Goal: Task Accomplishment & Management: Manage account settings

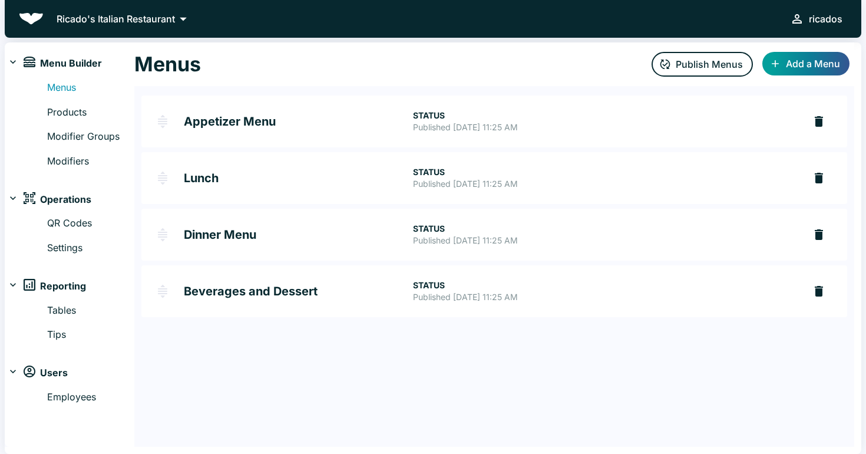
click at [221, 126] on h2 "Appetizer Menu" at bounding box center [298, 121] width 229 height 12
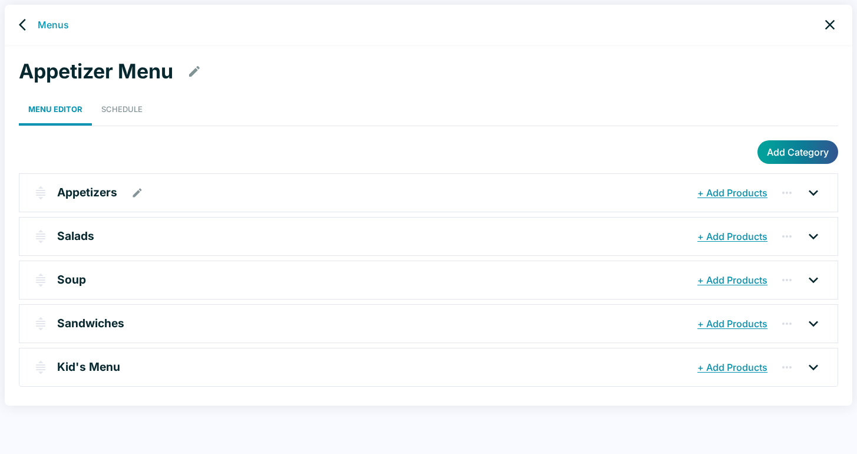
click at [89, 197] on p "Appetizers" at bounding box center [87, 192] width 60 height 17
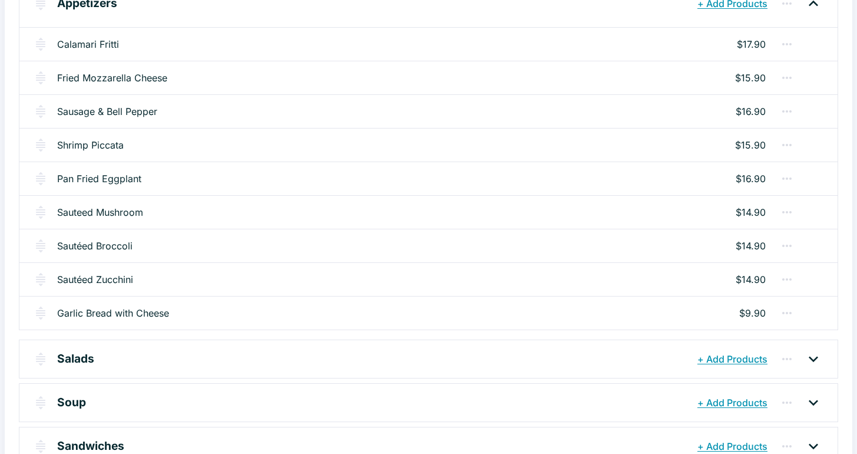
scroll to position [121, 0]
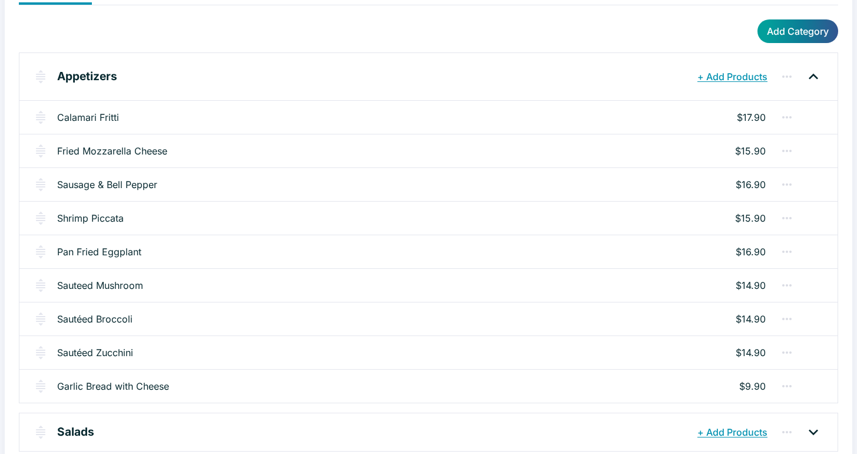
click at [791, 217] on icon "button" at bounding box center [786, 218] width 9 height 2
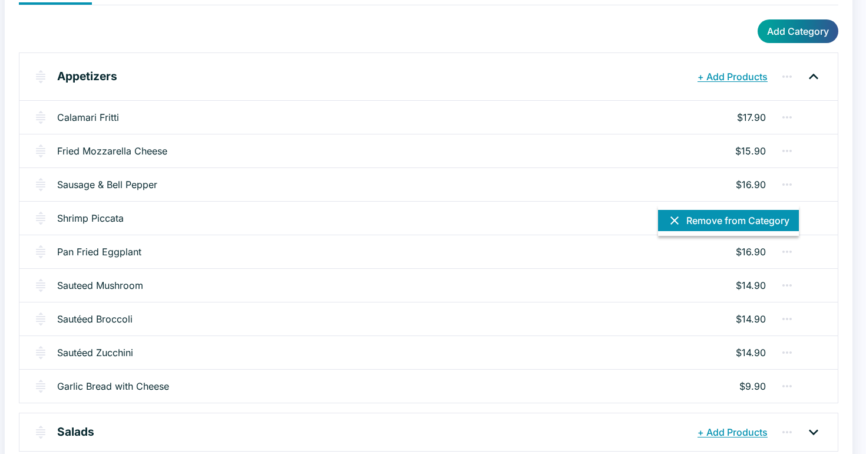
click at [715, 221] on button "Remove from Category" at bounding box center [728, 220] width 141 height 21
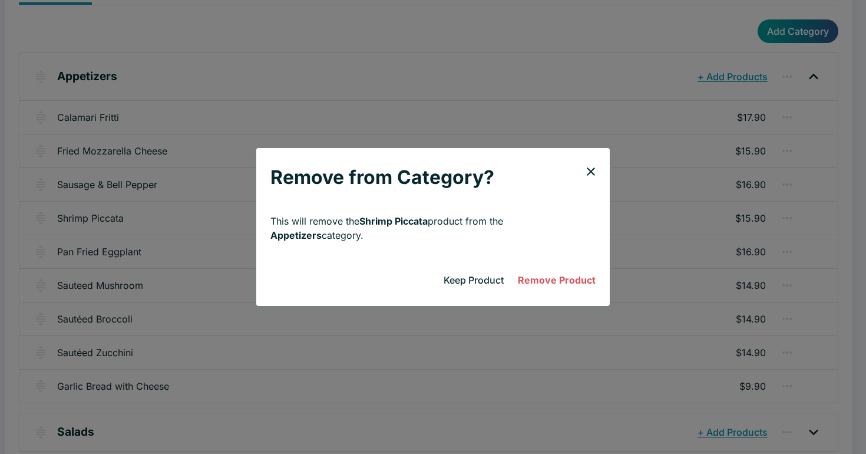
click at [533, 282] on button "Remove Product" at bounding box center [556, 280] width 87 height 24
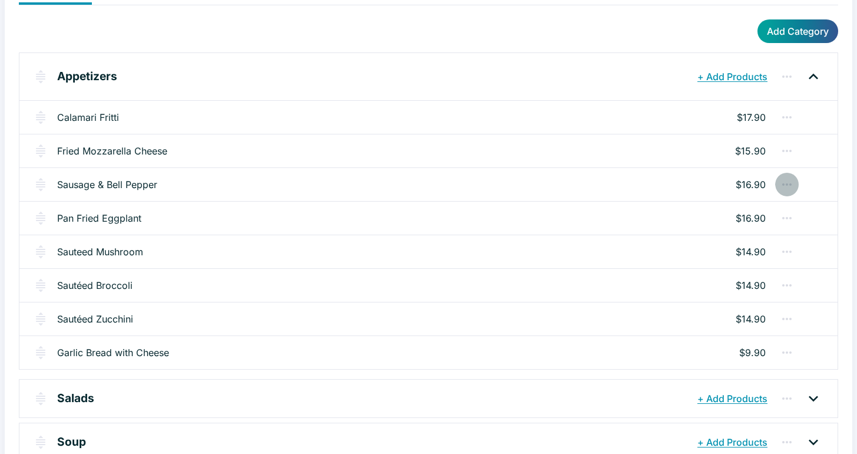
click at [785, 187] on icon "button" at bounding box center [787, 184] width 14 height 14
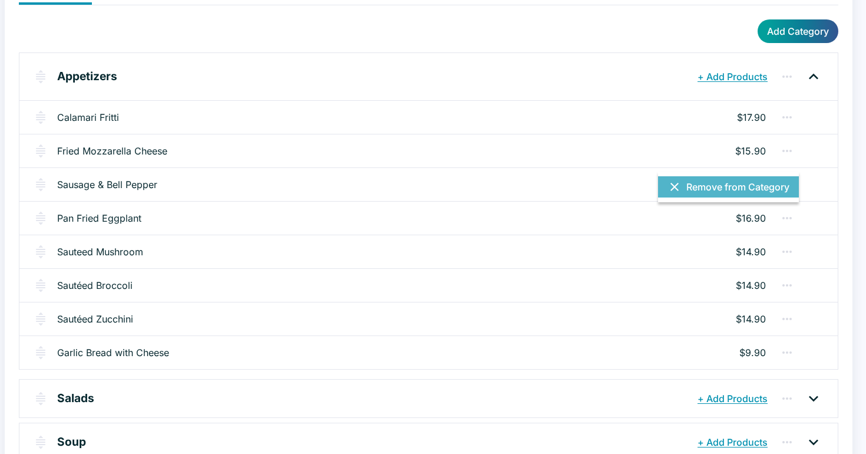
click at [716, 188] on button "Remove from Category" at bounding box center [728, 186] width 141 height 21
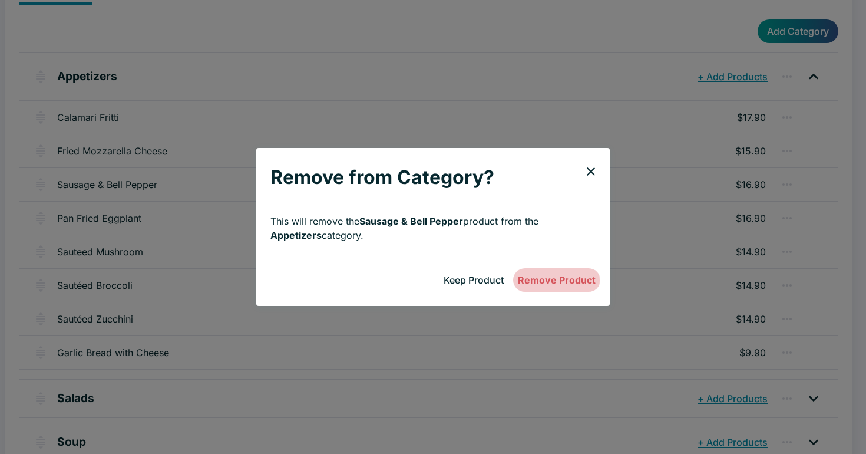
click at [538, 280] on button "Remove Product" at bounding box center [556, 280] width 87 height 24
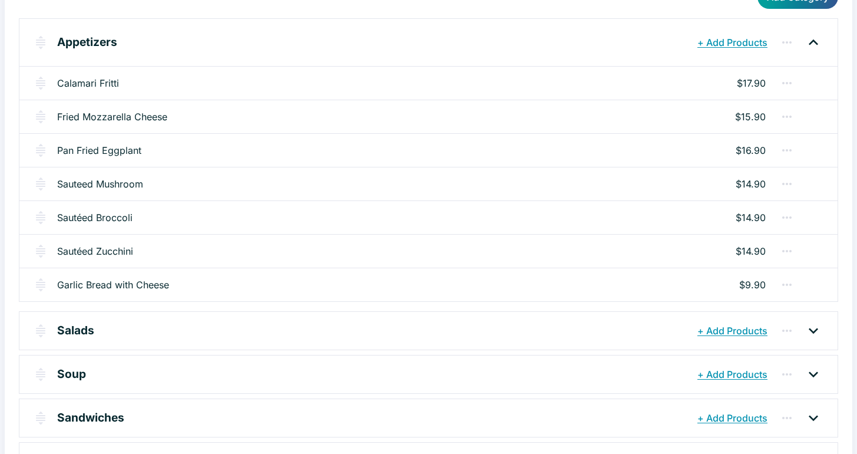
scroll to position [156, 0]
click at [810, 326] on icon at bounding box center [813, 329] width 19 height 19
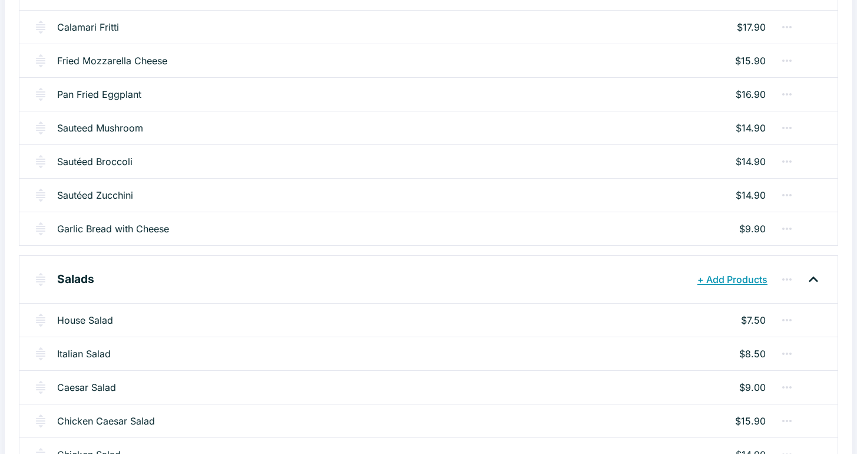
scroll to position [183, 0]
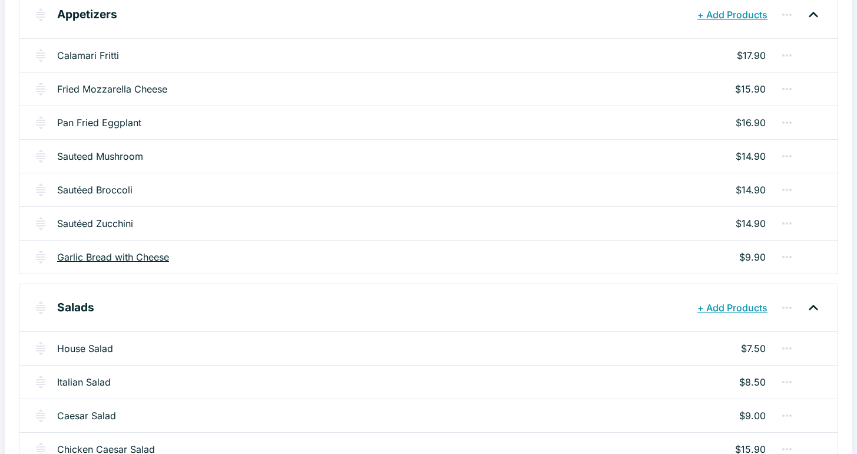
click at [123, 256] on link "Garlic Bread with Cheese" at bounding box center [113, 257] width 112 height 14
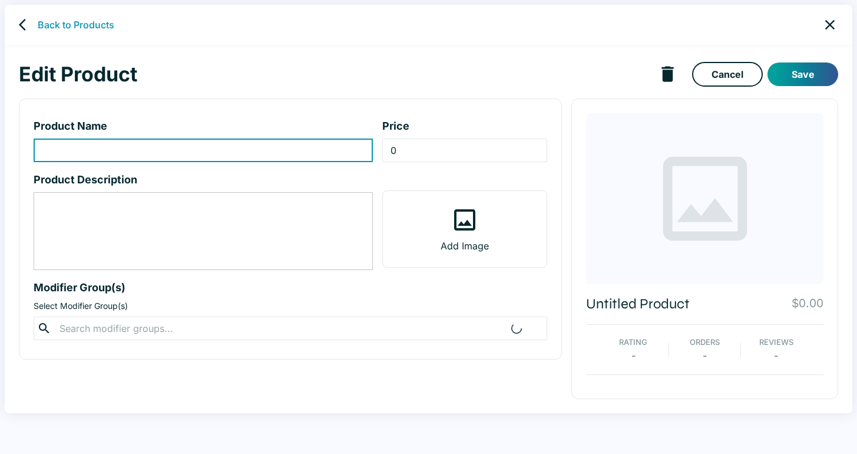
type input "Garlic Bread with Cheese"
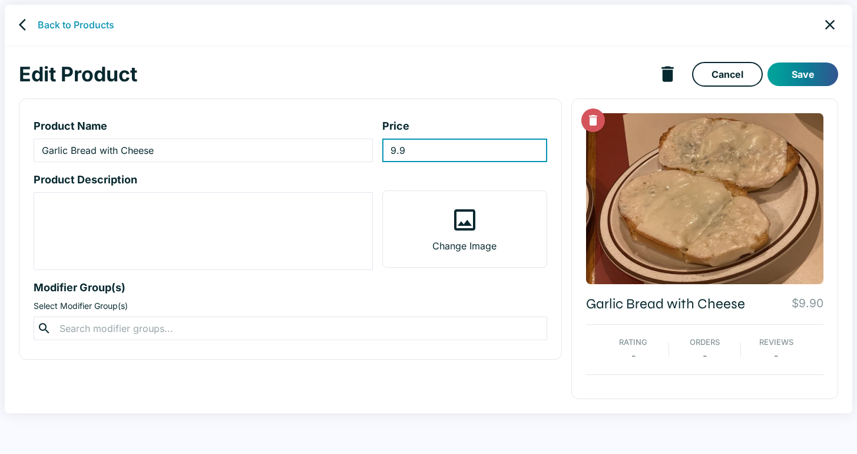
drag, startPoint x: 395, startPoint y: 151, endPoint x: 408, endPoint y: 151, distance: 13.6
click at [395, 151] on input "9.9" at bounding box center [464, 150] width 165 height 24
type input "10.9"
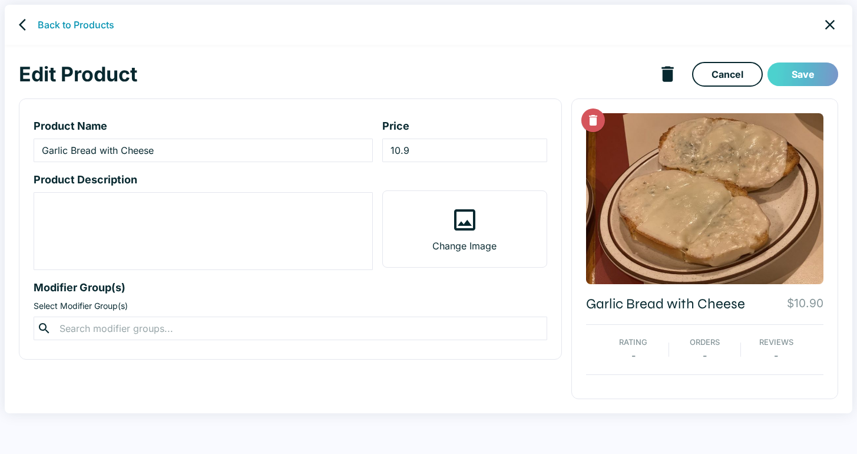
click at [801, 75] on button "Save" at bounding box center [803, 74] width 71 height 24
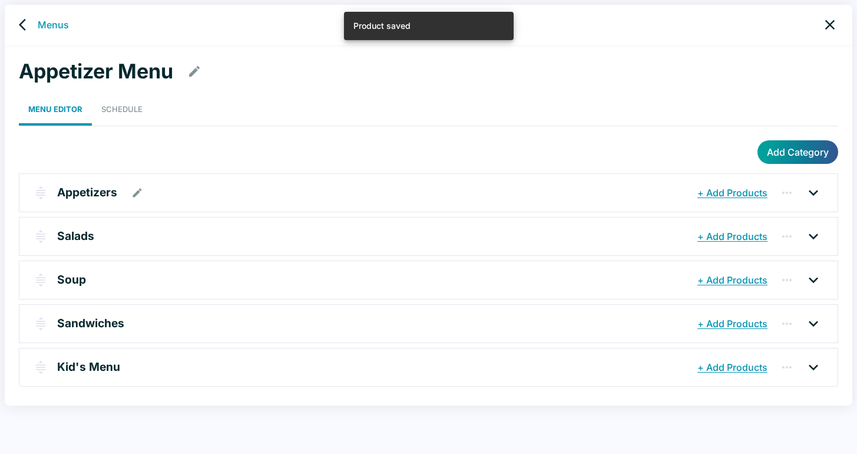
click at [88, 199] on p "Appetizers" at bounding box center [87, 192] width 60 height 17
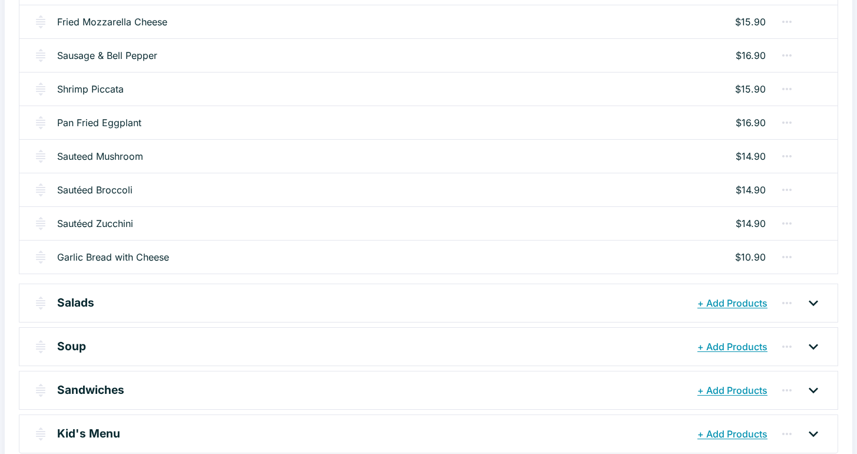
scroll to position [255, 0]
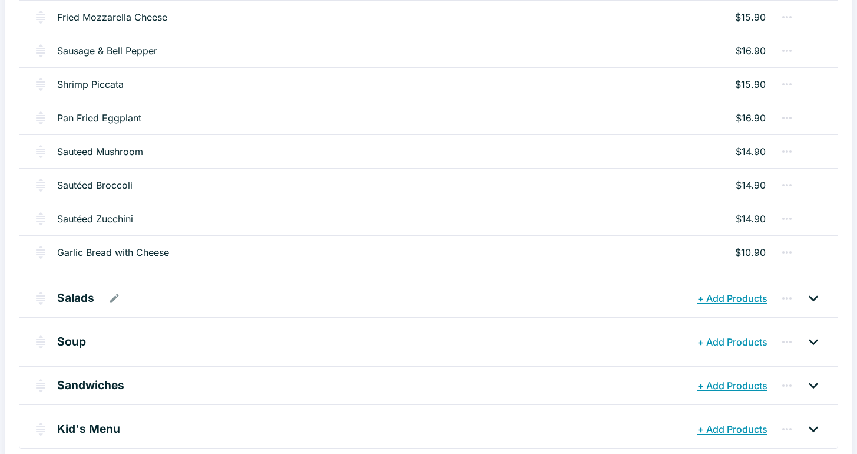
click at [659, 295] on div "Salads" at bounding box center [375, 298] width 637 height 21
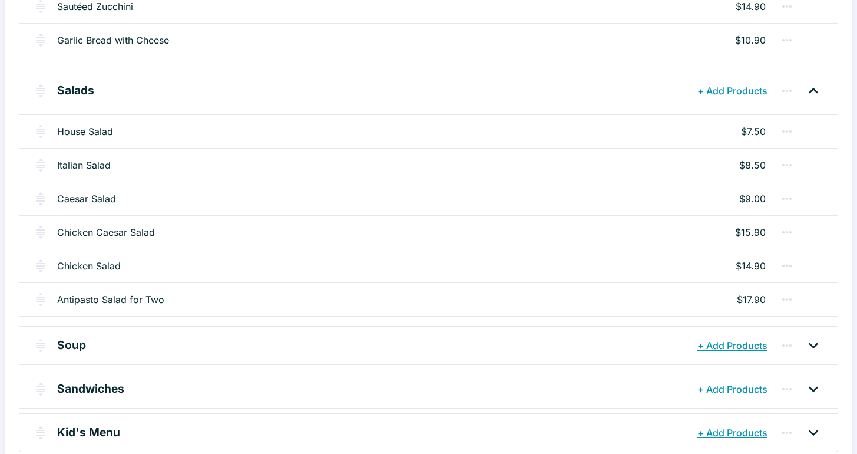
scroll to position [468, 0]
click at [812, 348] on icon at bounding box center [813, 344] width 19 height 19
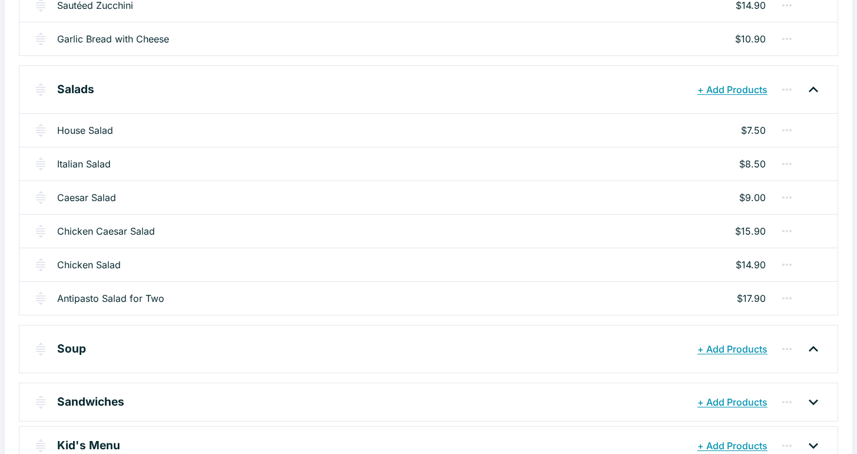
scroll to position [497, 0]
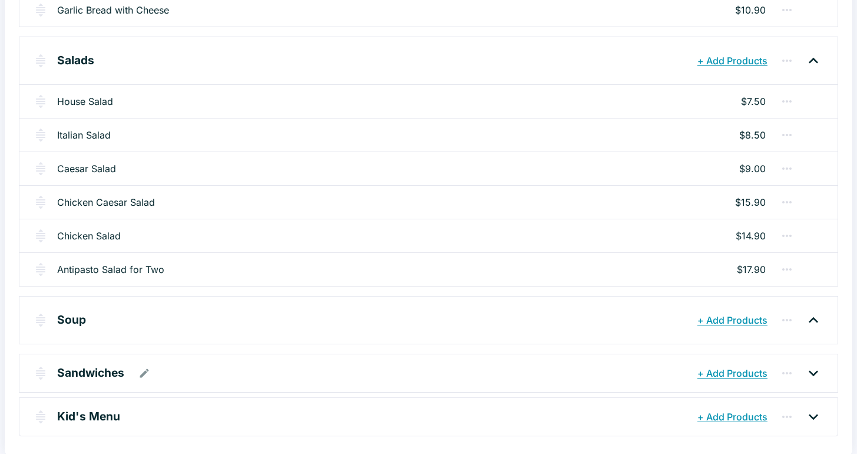
click at [80, 373] on p "Sandwiches" at bounding box center [90, 372] width 67 height 17
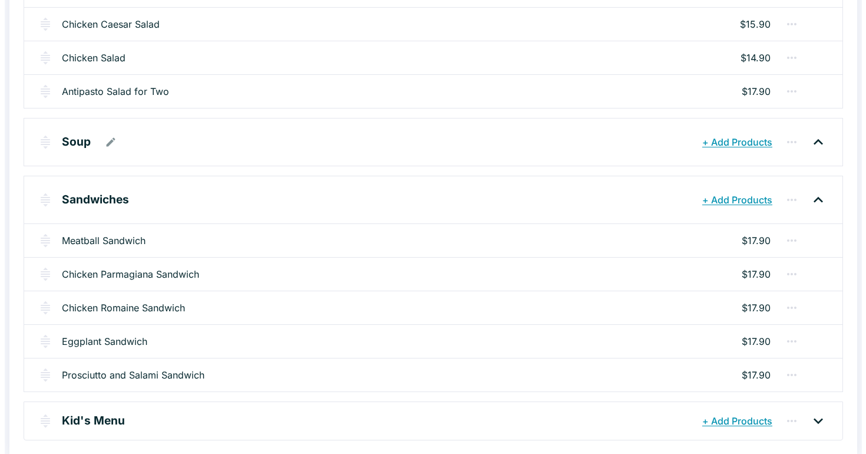
scroll to position [679, 0]
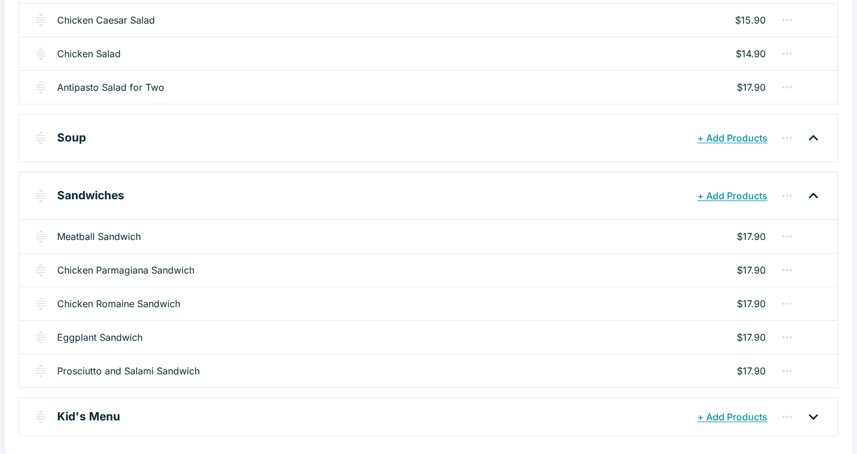
click at [787, 369] on icon "button" at bounding box center [786, 370] width 9 height 2
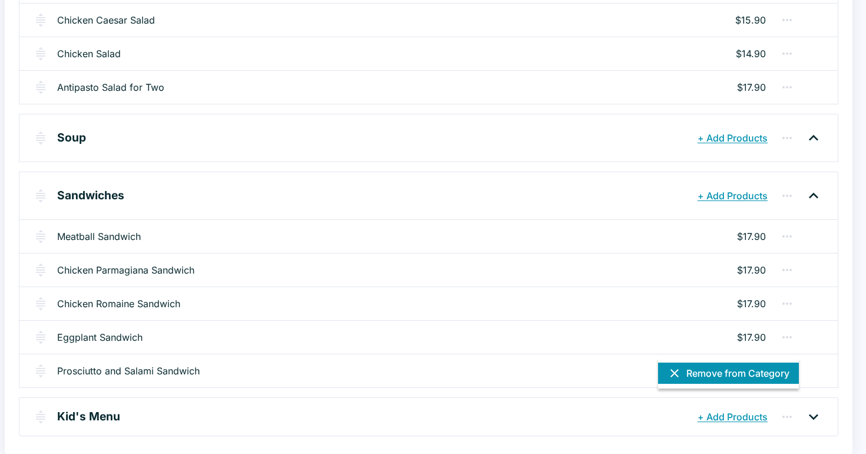
click at [751, 374] on button "Remove from Category" at bounding box center [728, 372] width 141 height 21
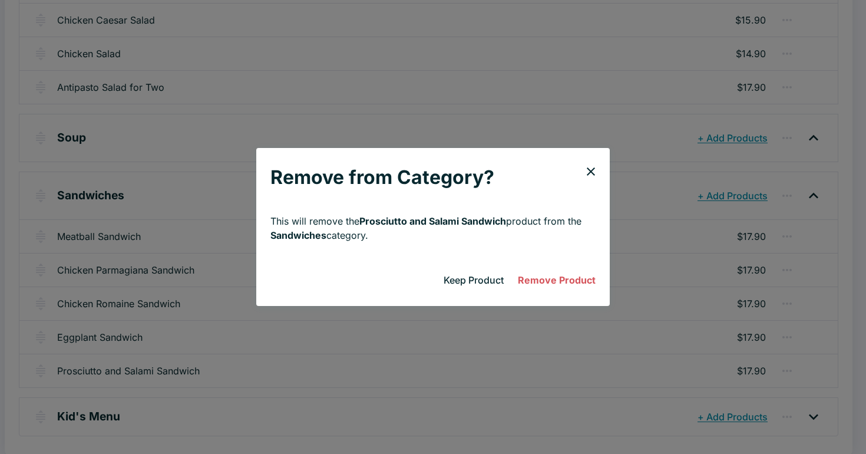
click at [553, 282] on button "Remove Product" at bounding box center [556, 280] width 87 height 24
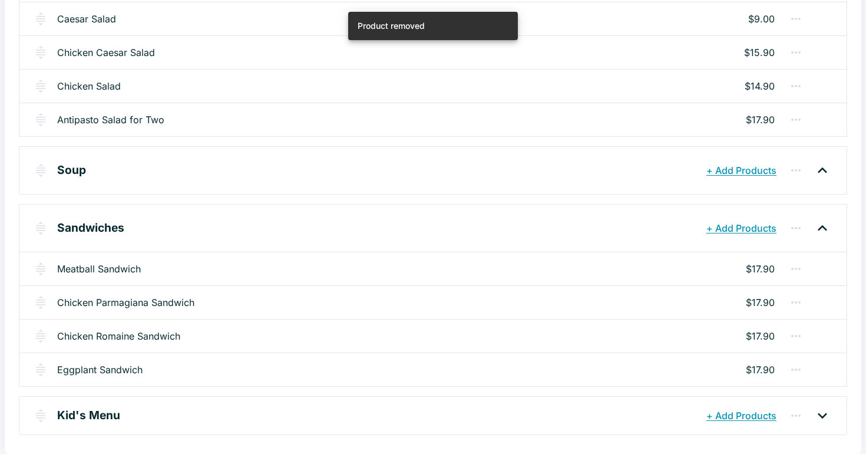
scroll to position [645, 0]
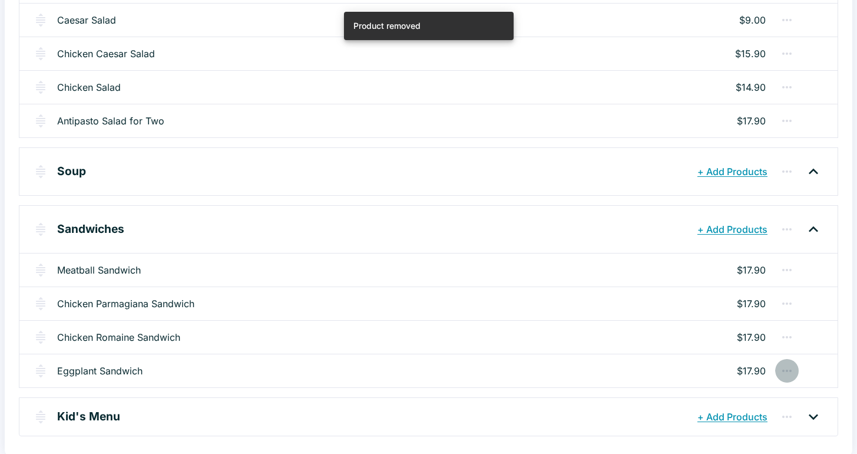
click at [787, 369] on icon "button" at bounding box center [786, 370] width 9 height 2
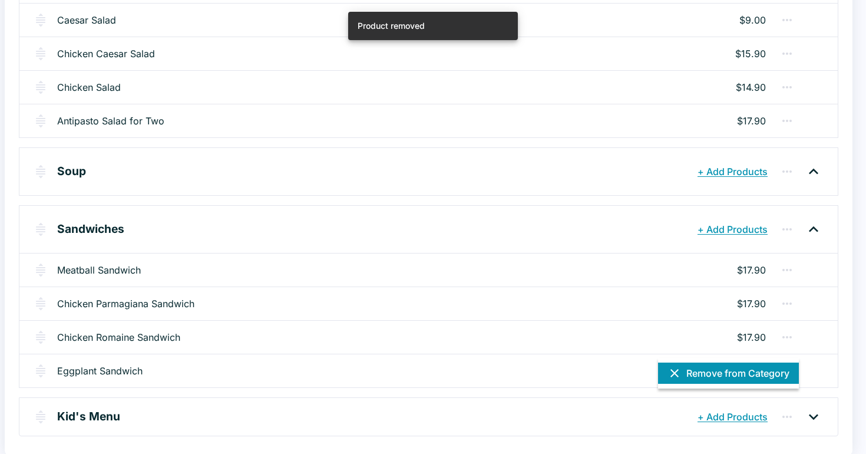
click at [726, 372] on button "Remove from Category" at bounding box center [728, 372] width 141 height 21
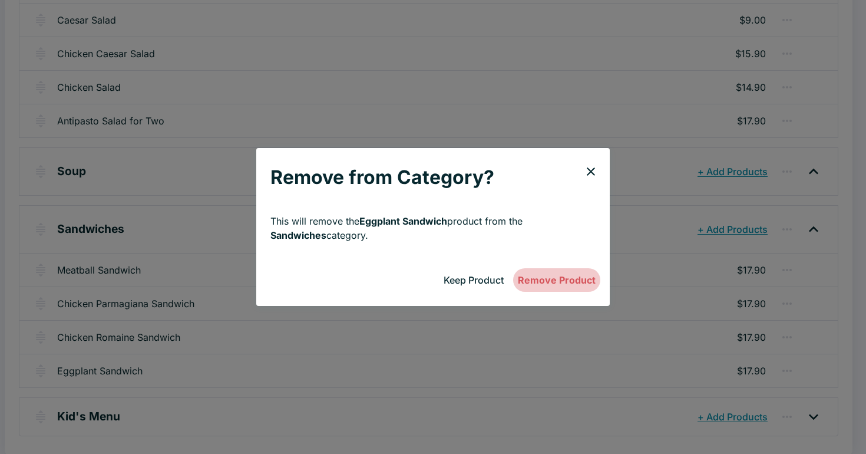
click at [579, 281] on button "Remove Product" at bounding box center [556, 280] width 87 height 24
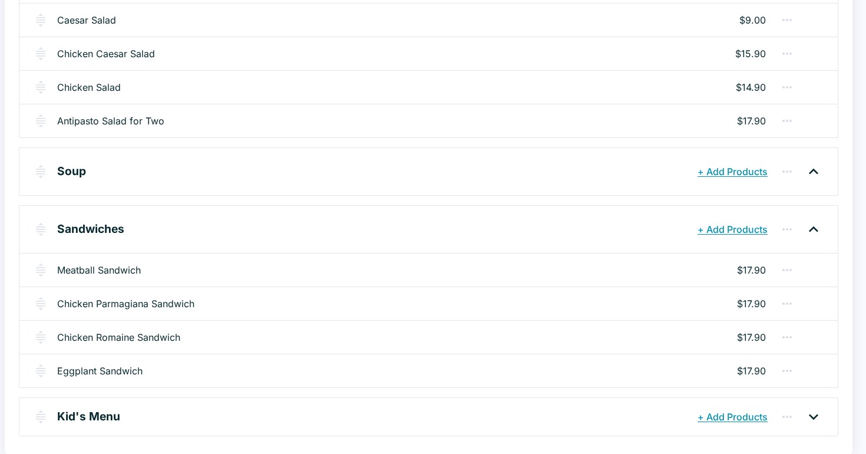
scroll to position [612, 0]
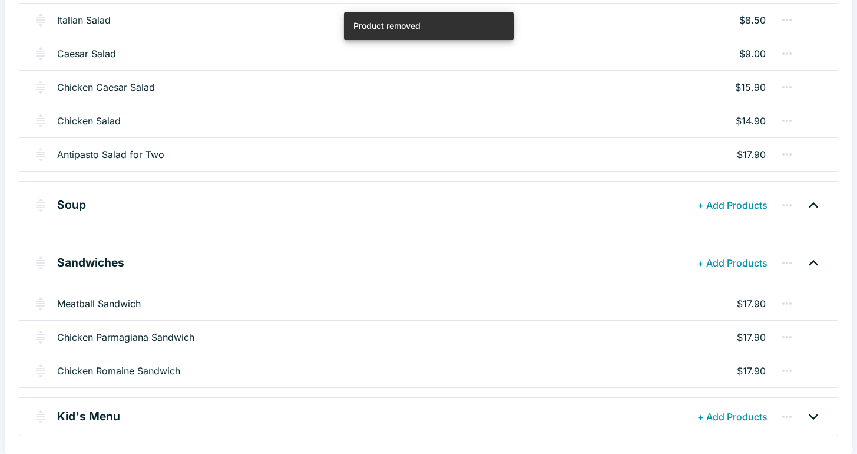
click at [785, 368] on icon "button" at bounding box center [787, 371] width 14 height 14
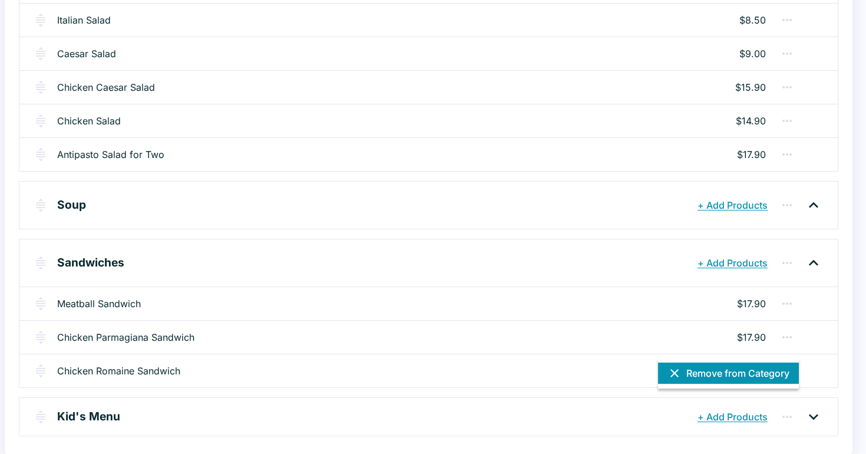
click at [703, 375] on button "Remove from Category" at bounding box center [728, 372] width 141 height 21
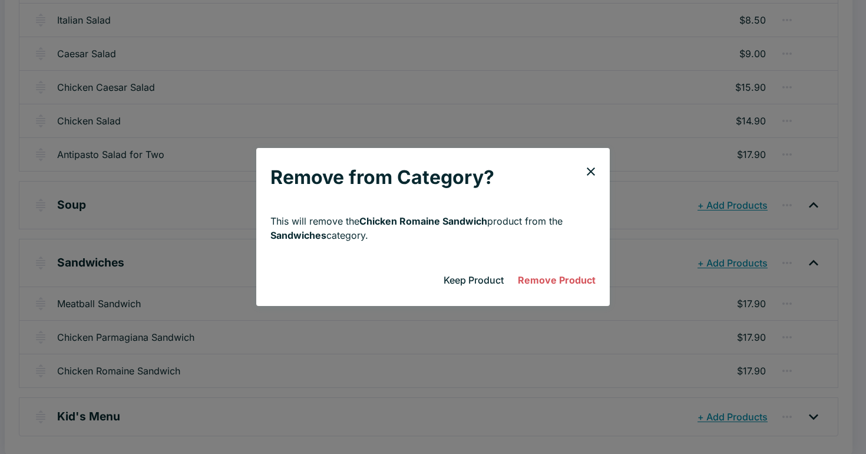
drag, startPoint x: 564, startPoint y: 279, endPoint x: 573, endPoint y: 282, distance: 9.1
click at [564, 279] on button "Remove Product" at bounding box center [556, 280] width 87 height 24
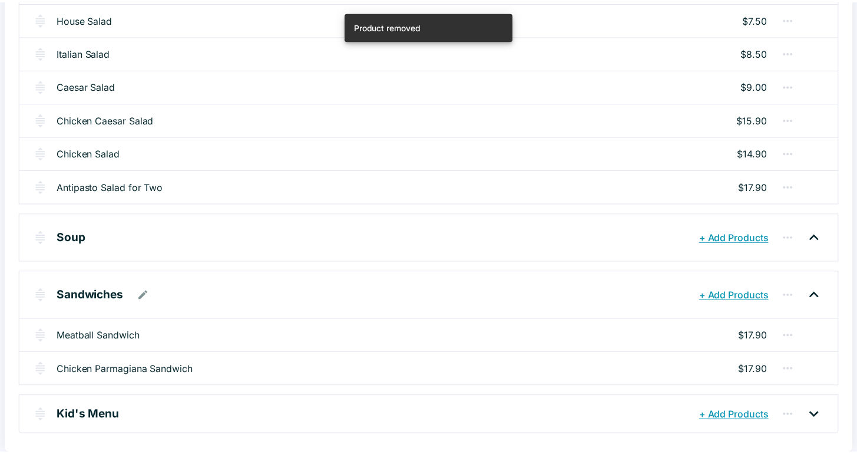
scroll to position [578, 0]
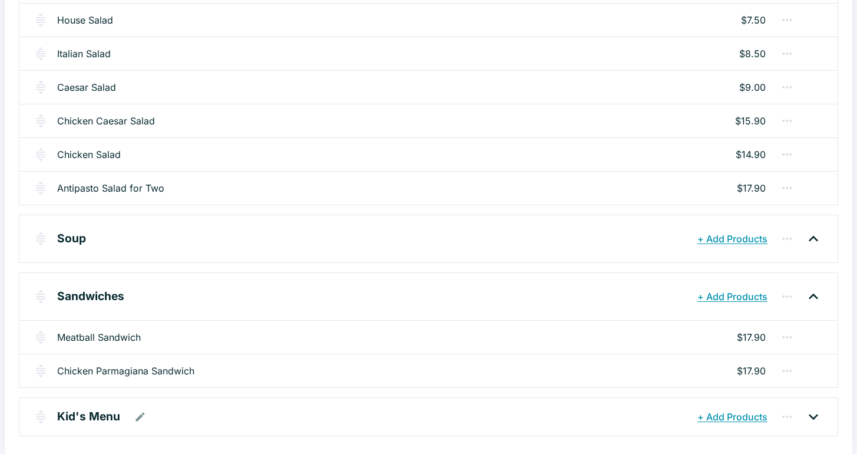
click at [94, 419] on p "Kid's Menu" at bounding box center [88, 416] width 63 height 17
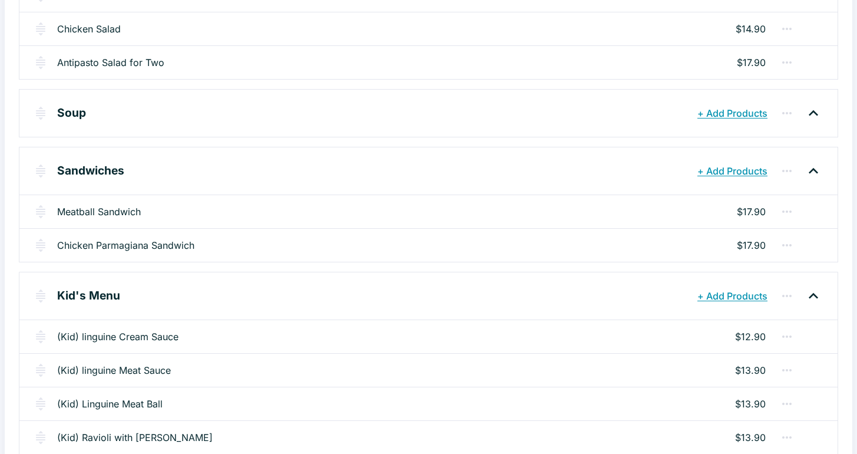
scroll to position [751, 0]
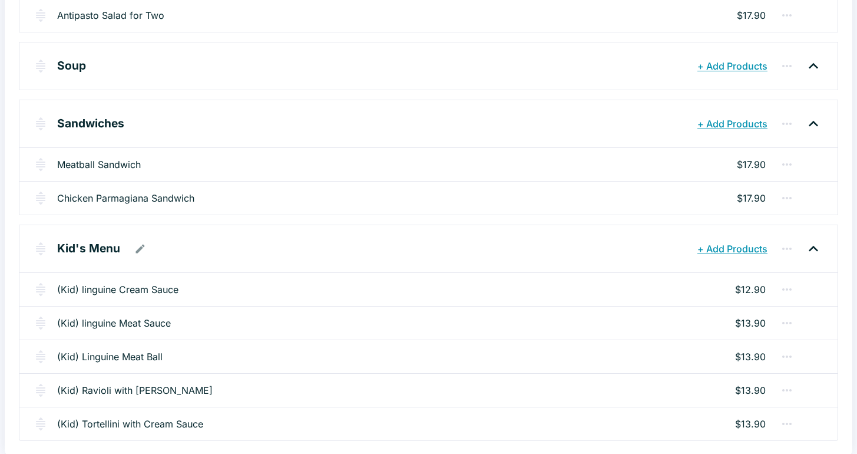
click at [814, 247] on icon at bounding box center [813, 248] width 9 height 6
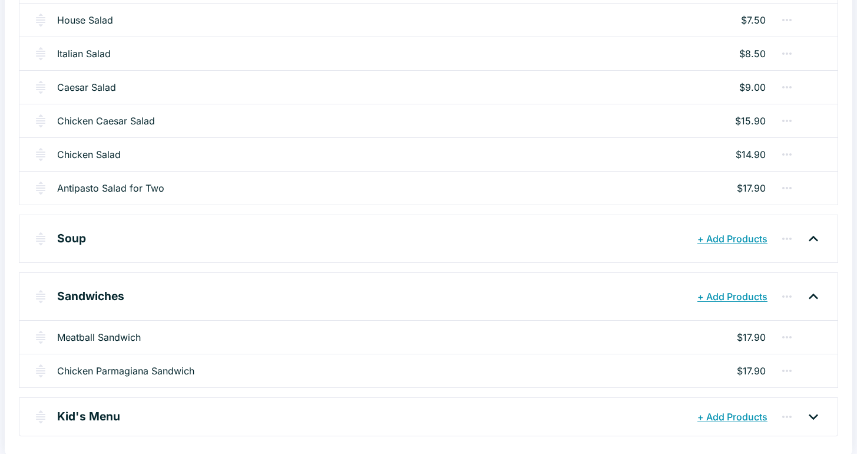
scroll to position [0, 0]
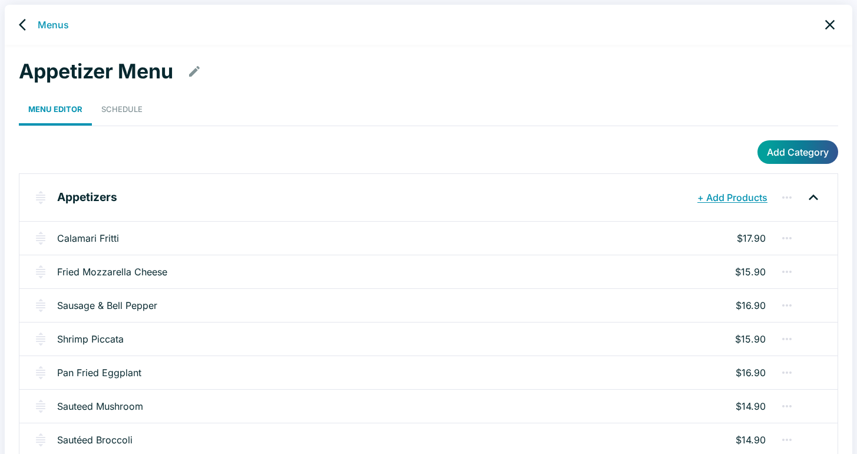
click at [21, 24] on icon "back" at bounding box center [22, 25] width 7 height 12
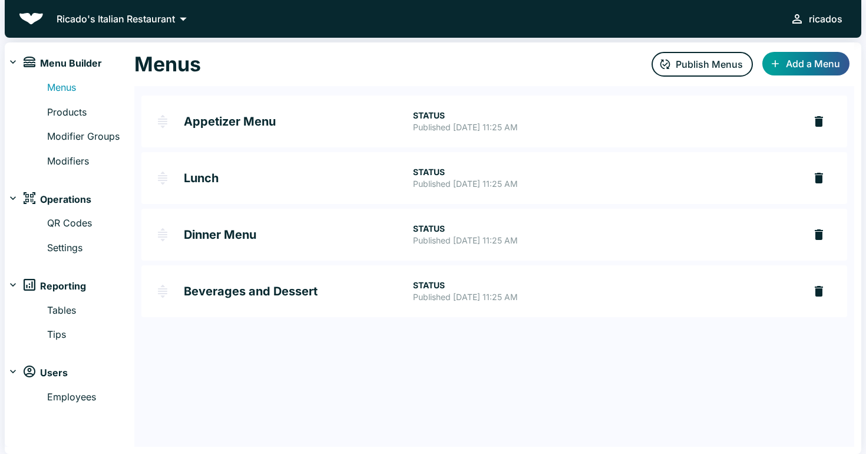
click at [447, 240] on p "Published [DATE] 11:25 AM" at bounding box center [604, 240] width 382 height 12
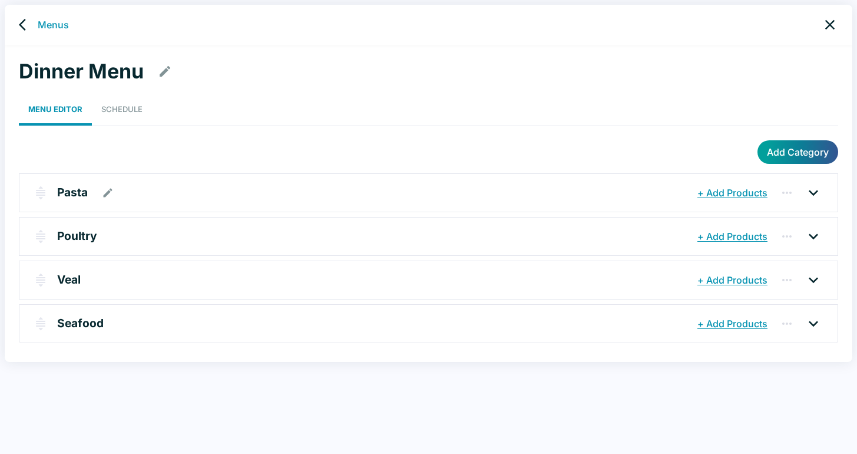
click at [68, 191] on p "Pasta" at bounding box center [72, 192] width 31 height 17
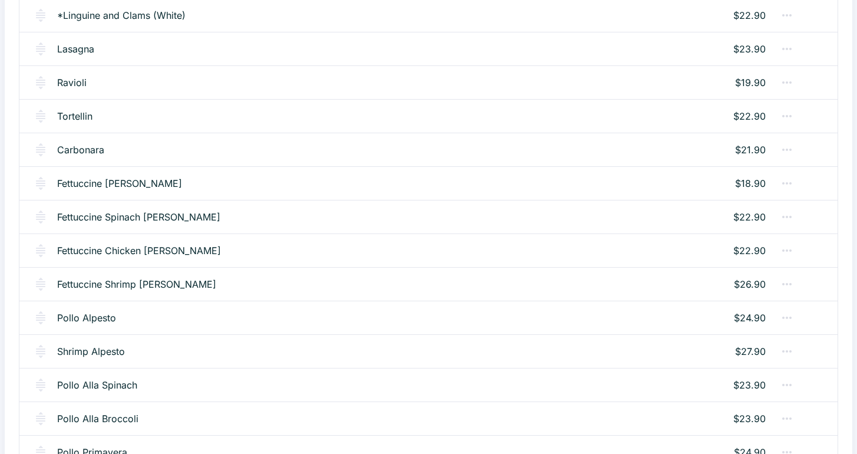
scroll to position [528, 0]
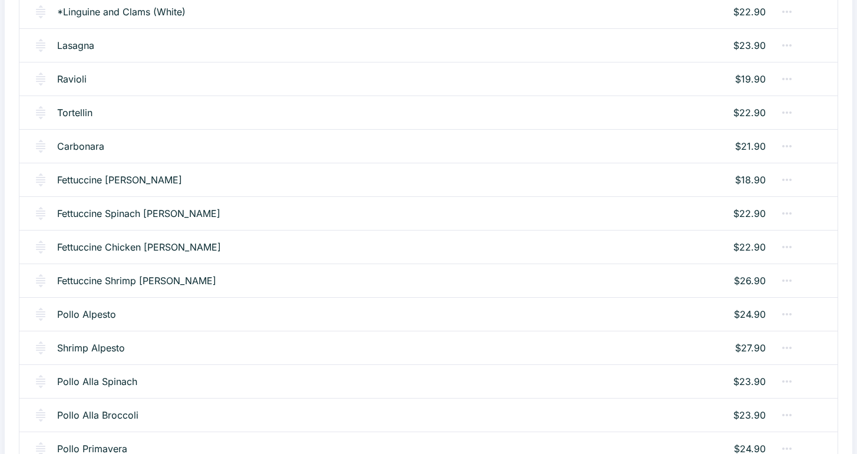
click at [788, 382] on icon "button" at bounding box center [787, 381] width 14 height 14
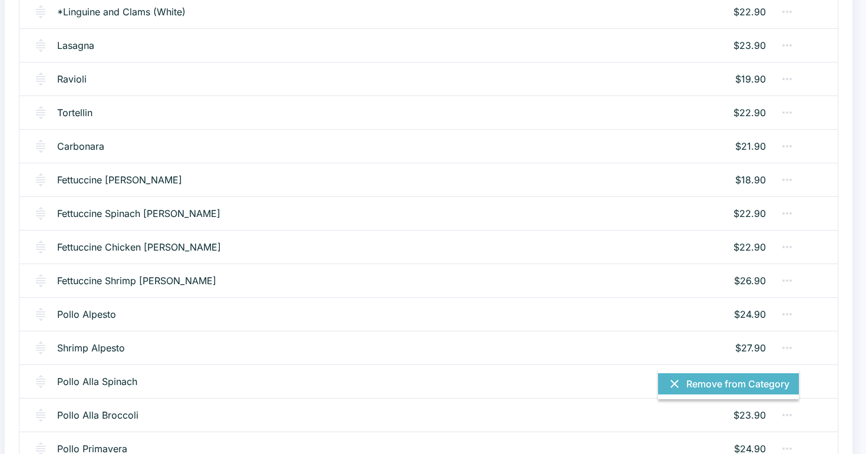
click at [772, 385] on button "Remove from Category" at bounding box center [728, 383] width 141 height 21
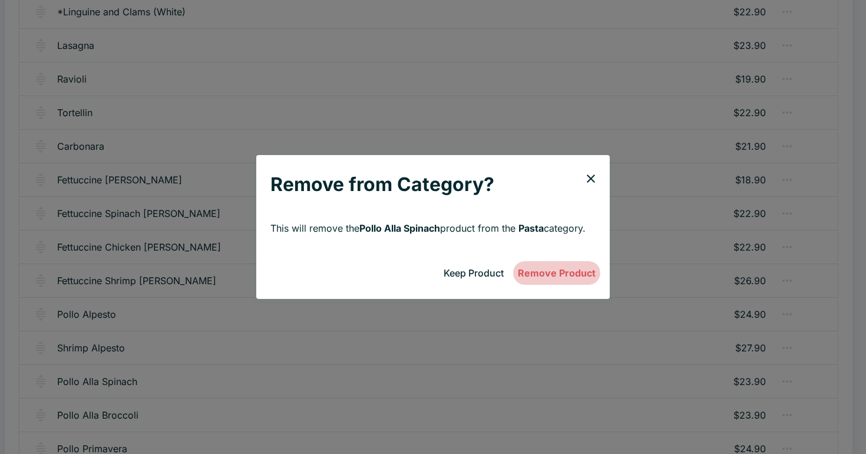
click at [547, 275] on button "Remove Product" at bounding box center [556, 273] width 87 height 24
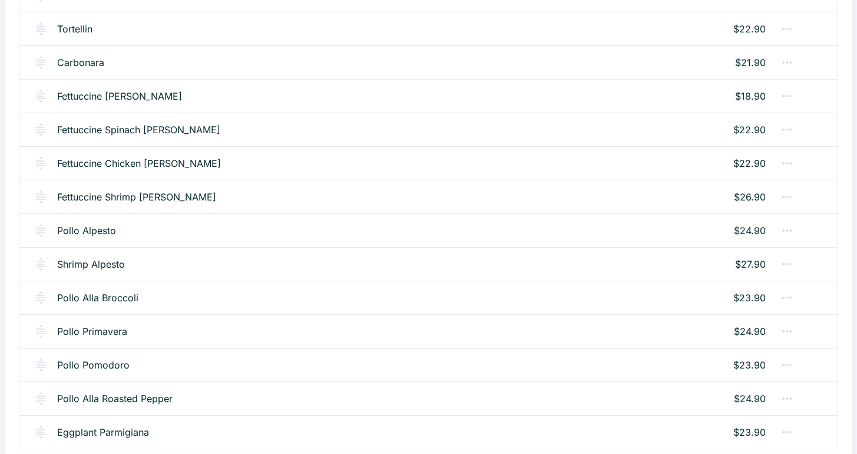
scroll to position [616, 0]
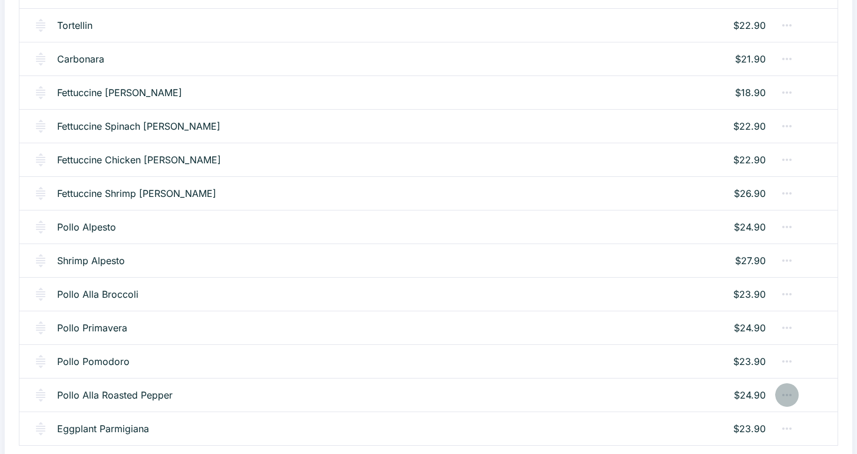
click at [786, 395] on icon "button" at bounding box center [787, 395] width 14 height 14
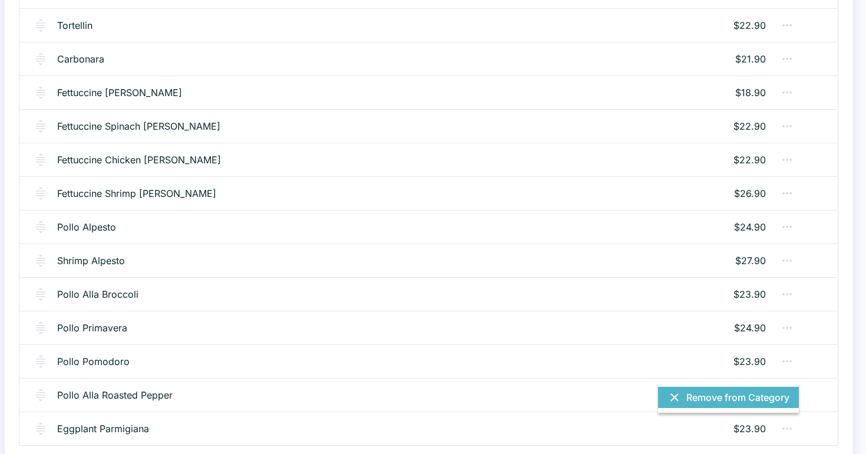
click at [771, 399] on button "Remove from Category" at bounding box center [728, 396] width 141 height 21
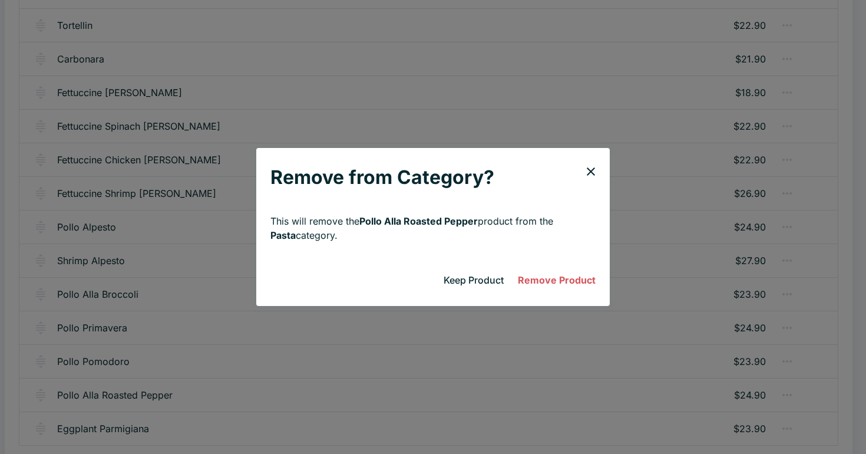
click at [546, 283] on button "Remove Product" at bounding box center [556, 280] width 87 height 24
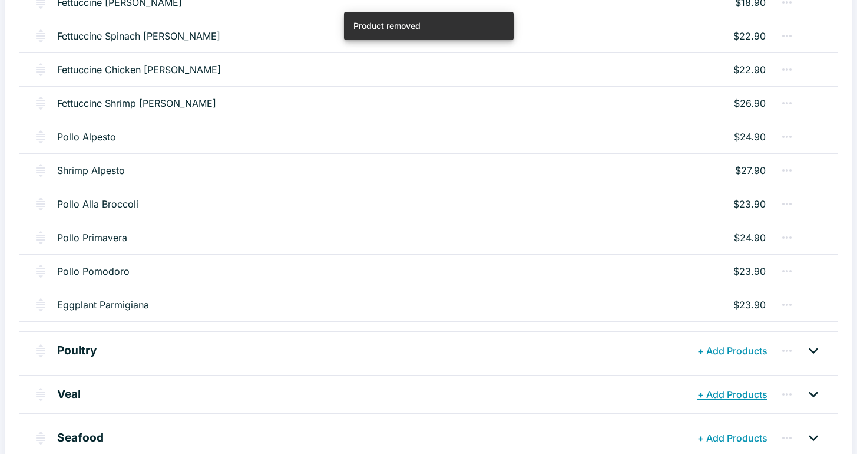
scroll to position [727, 0]
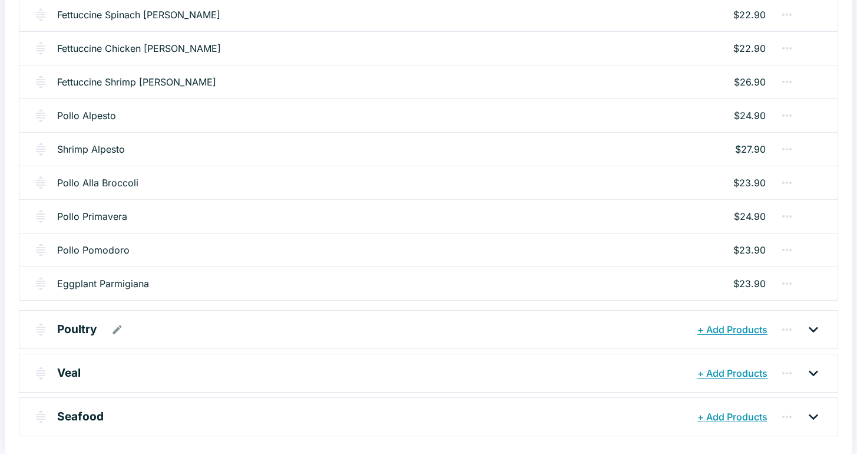
click at [74, 333] on p "Poultry" at bounding box center [77, 328] width 40 height 17
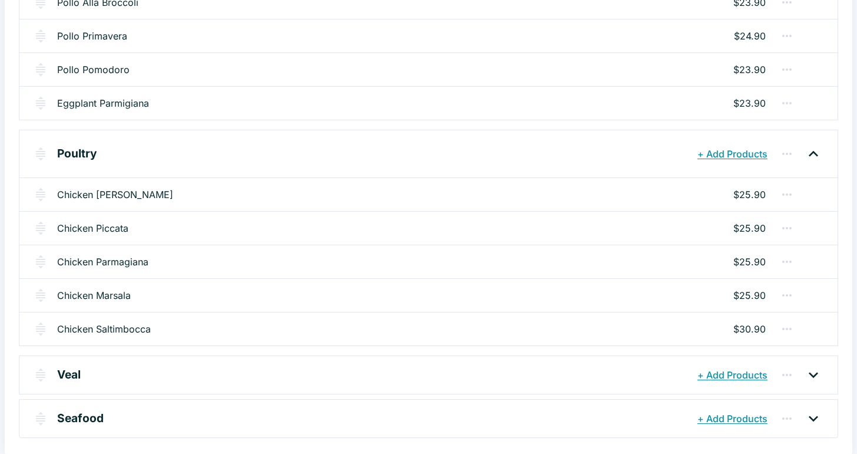
scroll to position [909, 0]
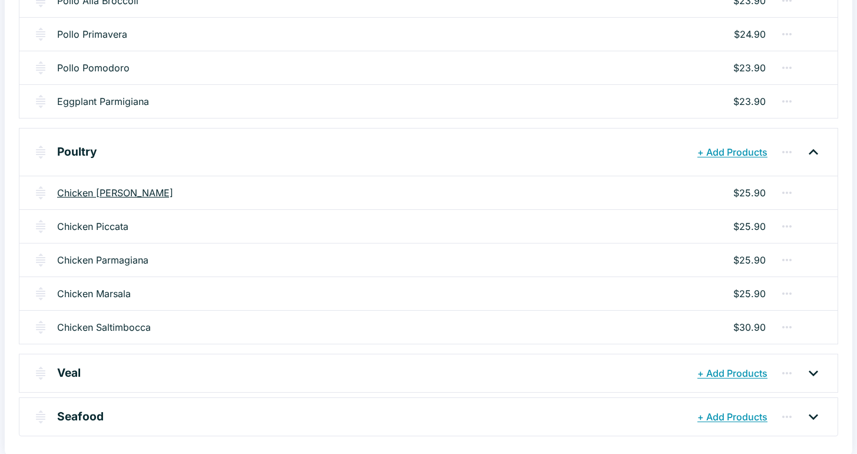
click at [83, 196] on link "Chicken [PERSON_NAME]" at bounding box center [115, 193] width 116 height 14
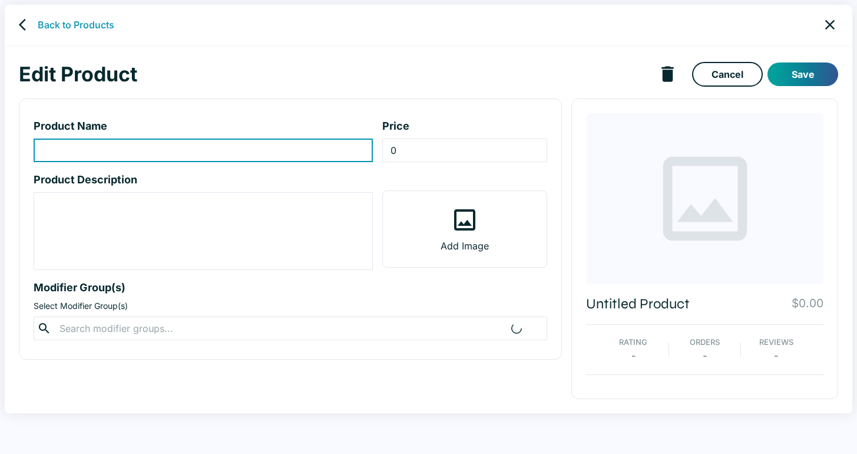
type input "Chicken [PERSON_NAME]"
type input "25.9"
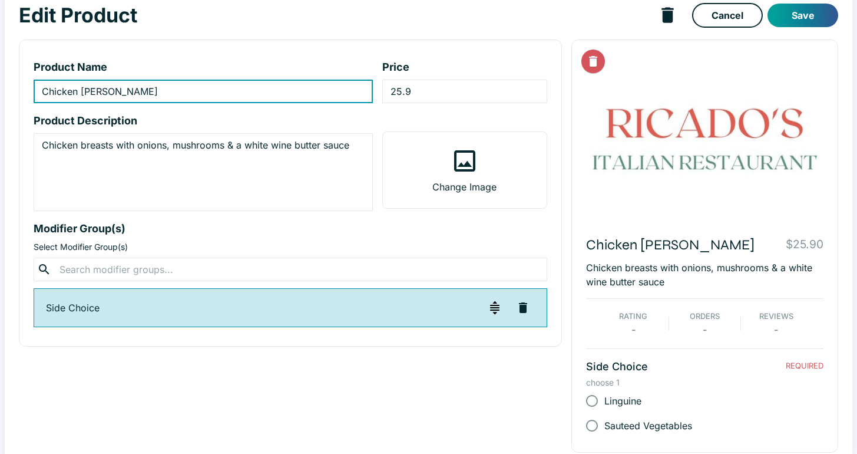
scroll to position [71, 0]
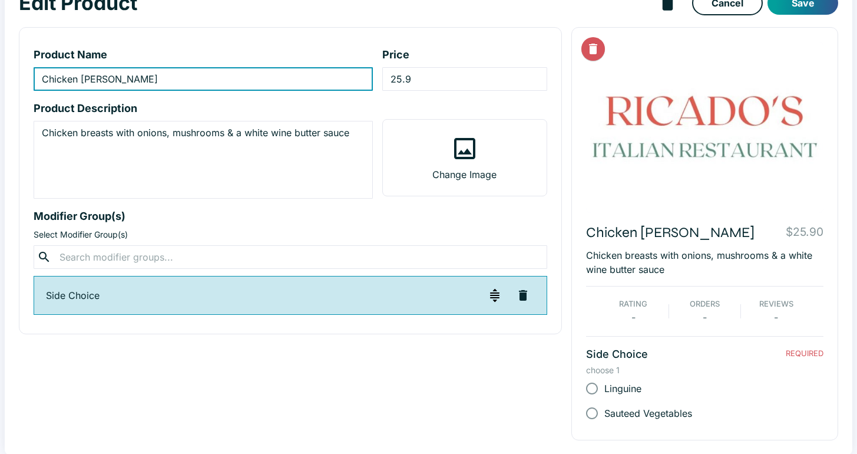
click at [674, 269] on p "Chicken breasts with onions, mushrooms & a white wine butter sauce" at bounding box center [704, 262] width 237 height 28
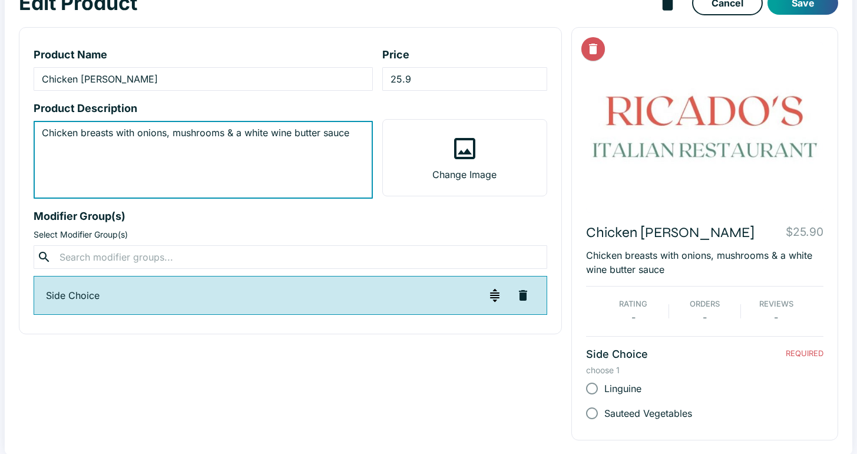
click at [356, 133] on textarea "Chicken breasts with onions, mushrooms & a white wine butter sauce" at bounding box center [203, 160] width 323 height 68
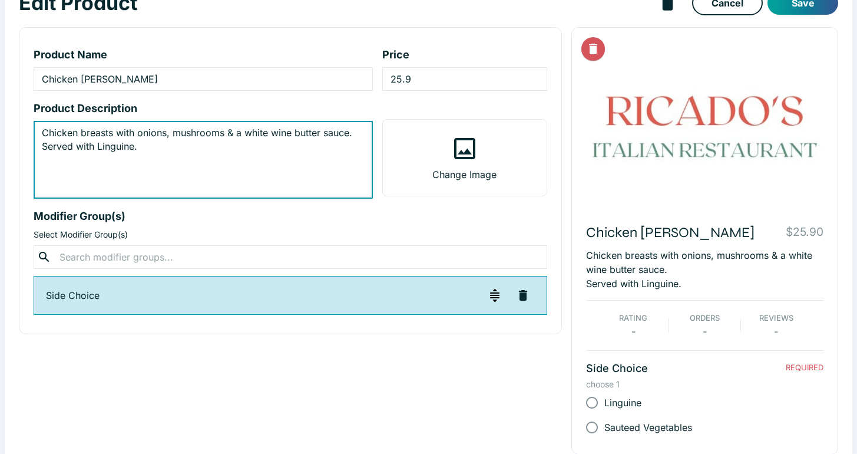
type textarea "Chicken breasts with onions, mushrooms & a white wine butter sauce. Served with…"
click at [525, 297] on icon "button" at bounding box center [523, 295] width 8 height 11
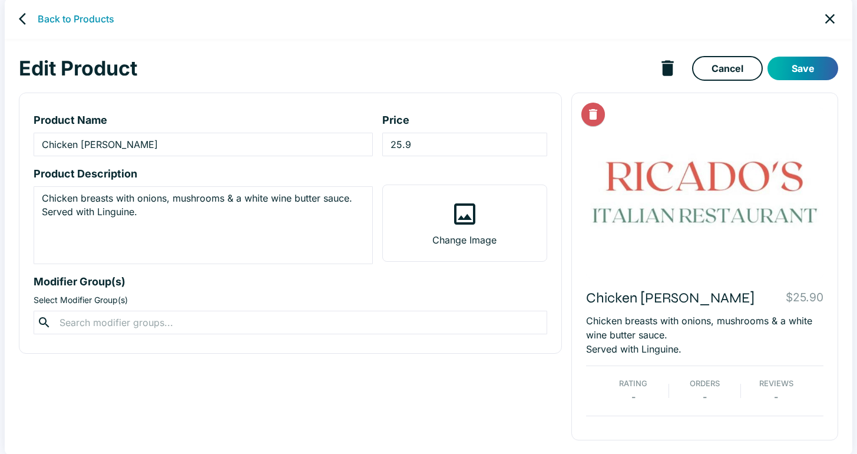
click at [805, 71] on button "Save" at bounding box center [803, 69] width 71 height 24
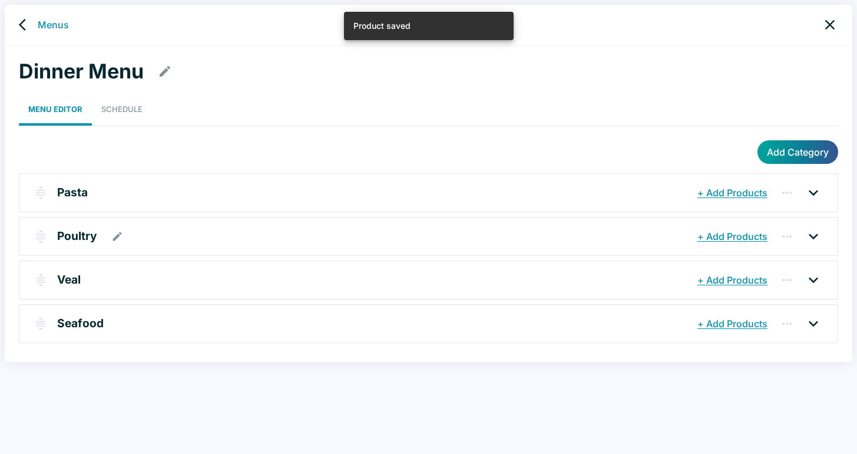
click at [71, 239] on p "Poultry" at bounding box center [77, 235] width 40 height 17
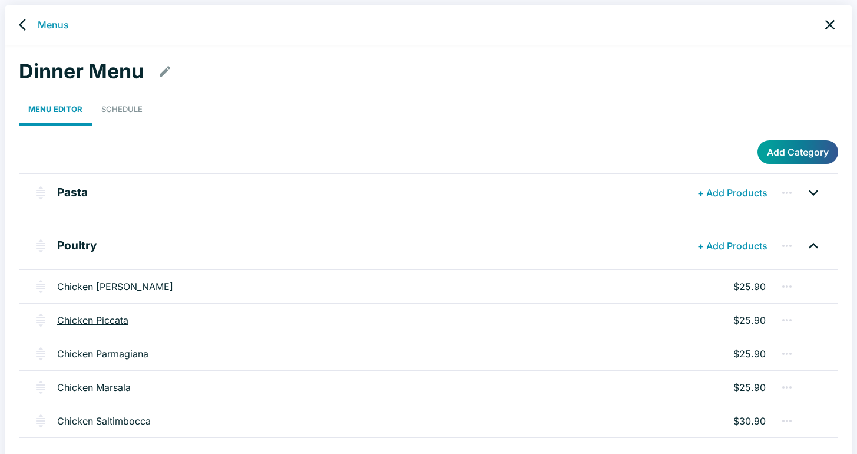
click at [82, 323] on link "Chicken Piccata" at bounding box center [92, 320] width 71 height 14
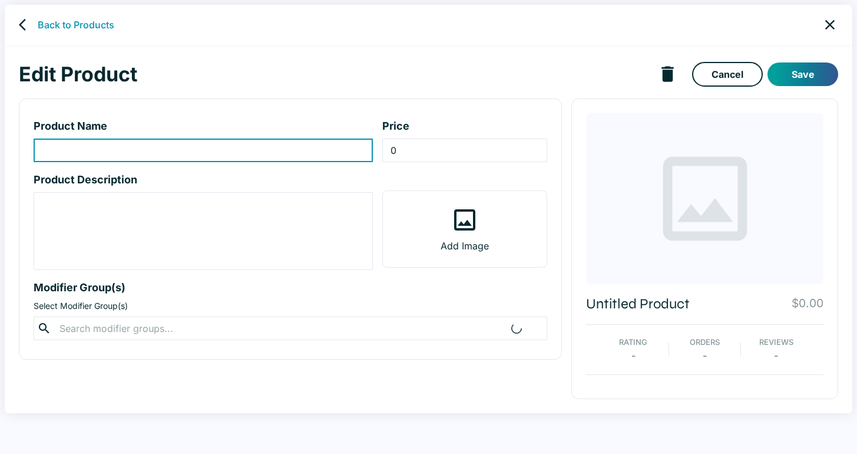
type input "Chicken Piccata"
type input "25.9"
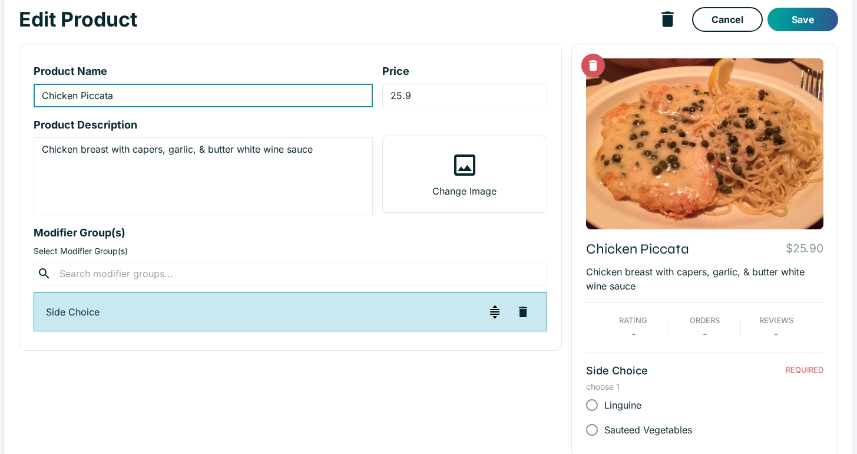
scroll to position [55, 0]
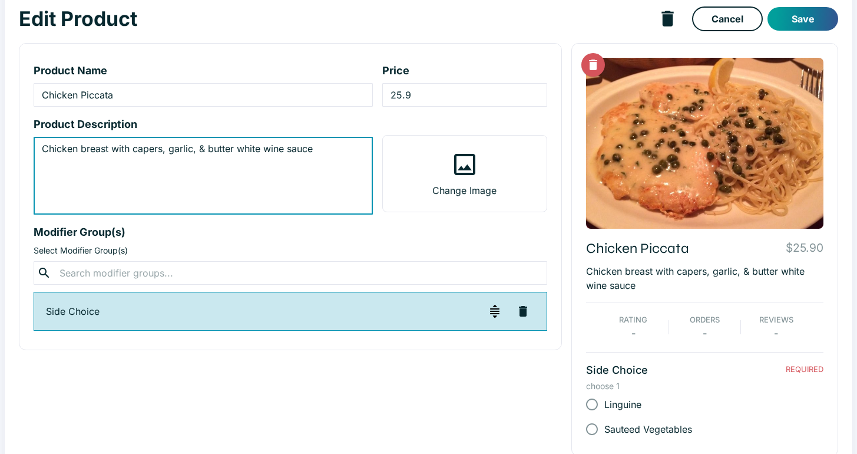
drag, startPoint x: 313, startPoint y: 150, endPoint x: 321, endPoint y: 150, distance: 8.2
click at [313, 150] on textarea "Chicken breast with capers, garlic, & butter white wine sauce" at bounding box center [203, 176] width 323 height 68
click at [319, 150] on textarea "Chicken breast with capers, garlic, & butter white wine sauce. Served with Ling…" at bounding box center [203, 176] width 323 height 68
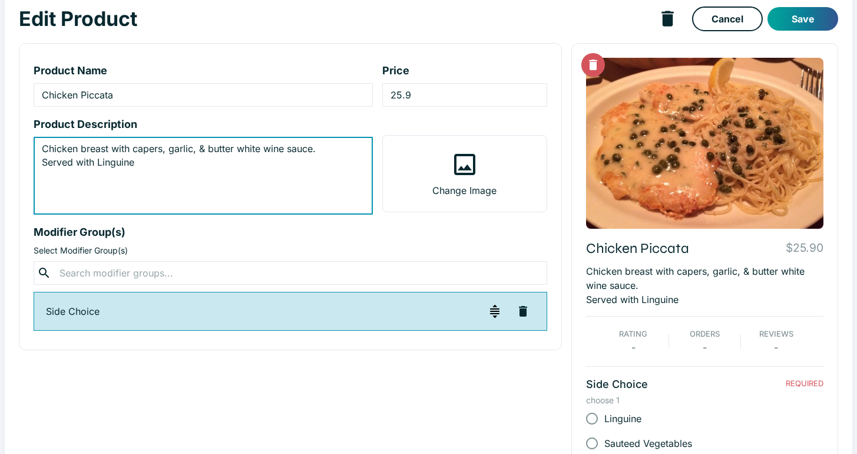
type textarea "Chicken breast with capers, garlic, & butter white wine sauce. Served with Ling…"
click at [522, 313] on icon "button" at bounding box center [523, 311] width 8 height 11
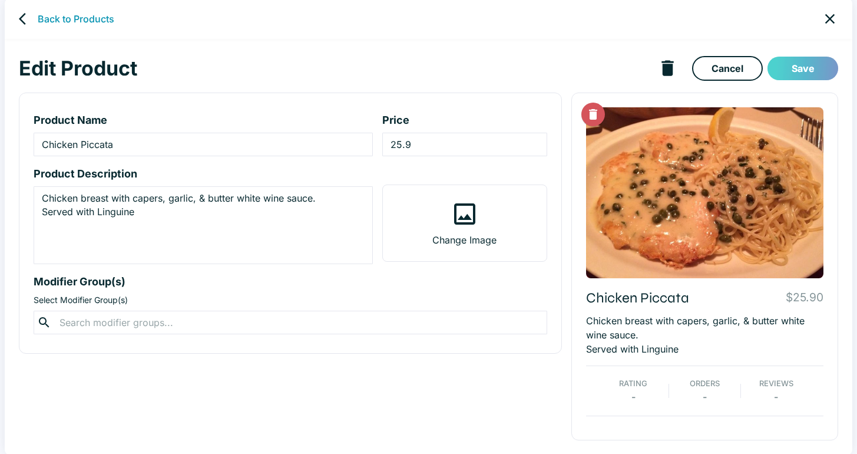
click at [801, 68] on button "Save" at bounding box center [803, 69] width 71 height 24
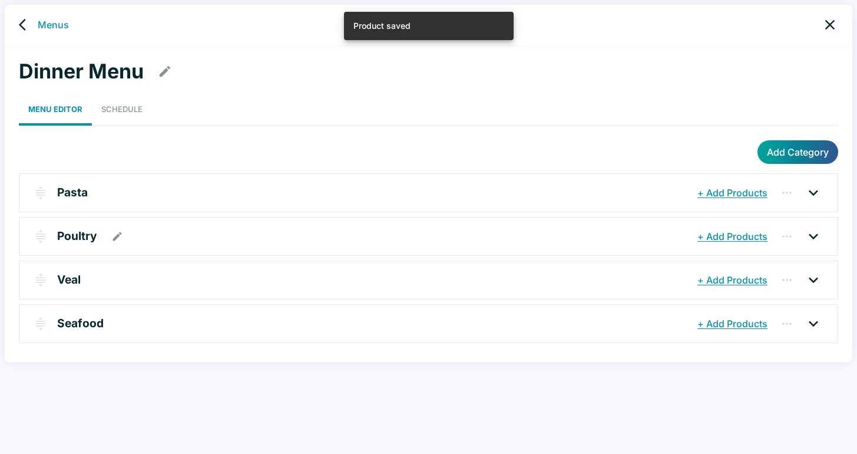
click at [80, 234] on p "Poultry" at bounding box center [77, 235] width 40 height 17
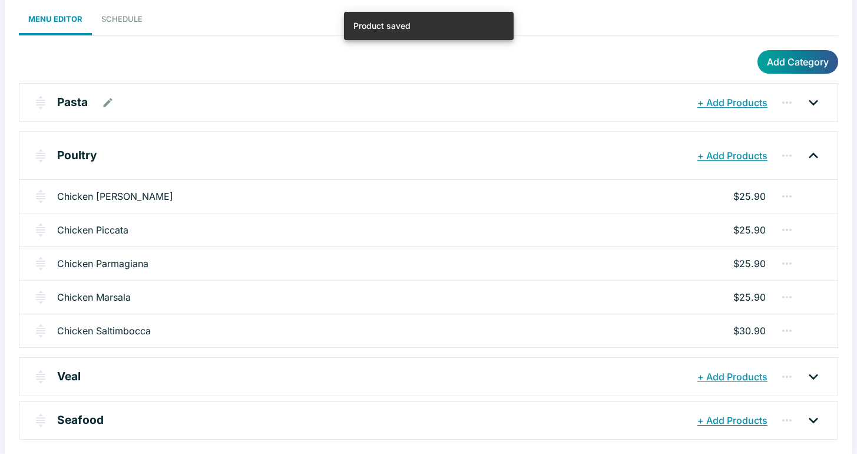
scroll to position [94, 0]
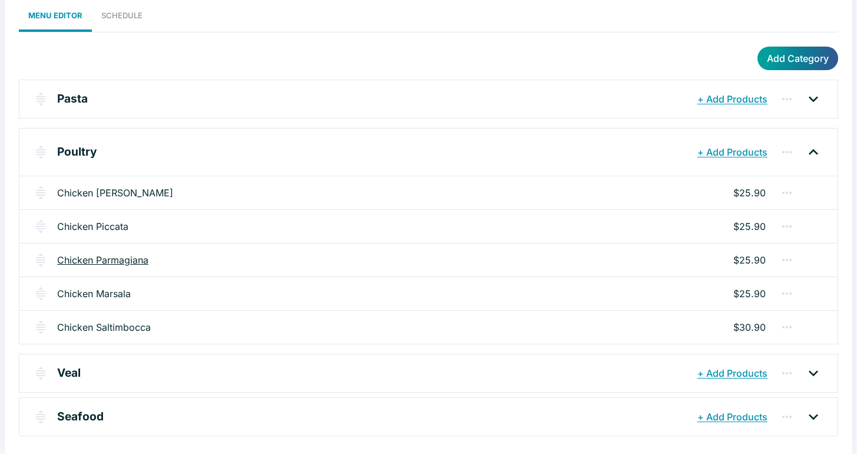
click at [71, 260] on link "Chicken Parmagiana" at bounding box center [102, 260] width 91 height 14
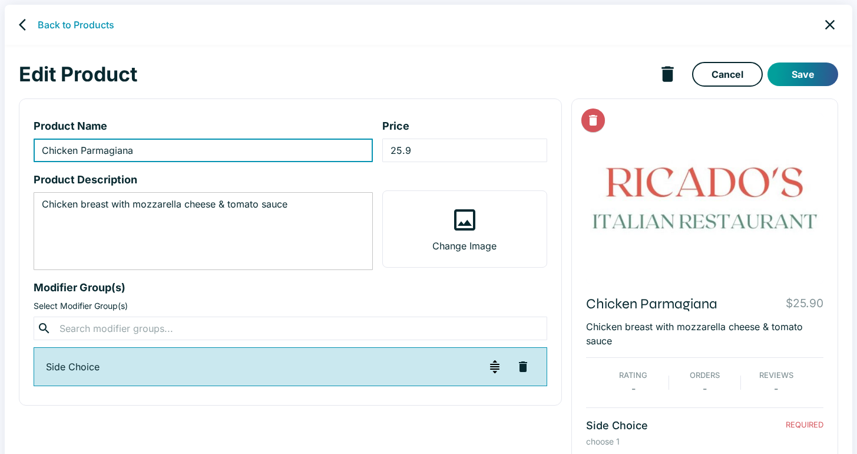
drag, startPoint x: 292, startPoint y: 204, endPoint x: 317, endPoint y: 203, distance: 24.8
click at [292, 204] on textarea "Chicken breast with mozzarella cheese & tomato sauce" at bounding box center [203, 231] width 323 height 68
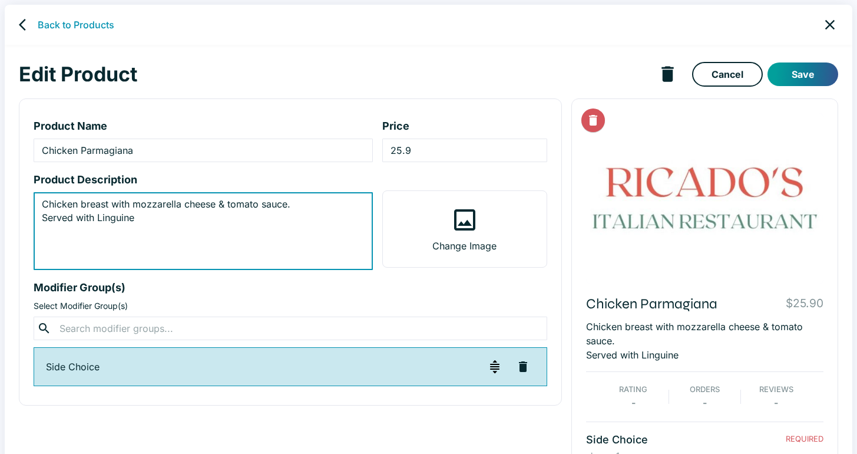
type textarea "Chicken breast with mozzarella cheese & tomato sauce. Served with Linguine"
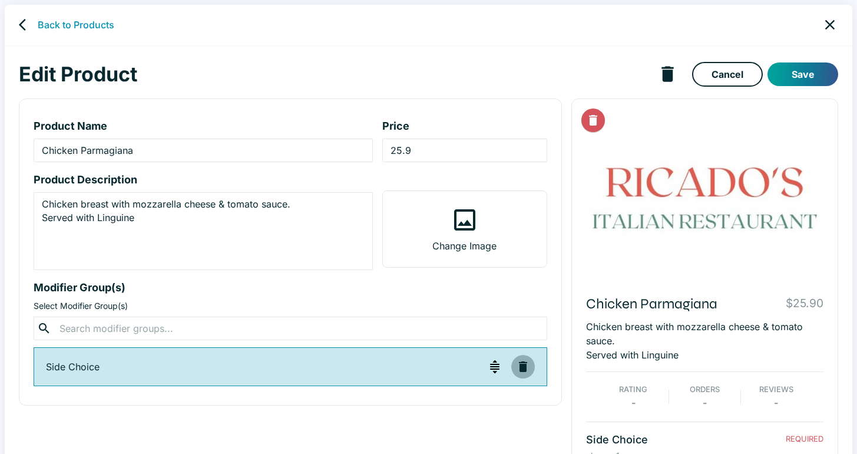
click at [521, 371] on icon "button" at bounding box center [523, 366] width 8 height 11
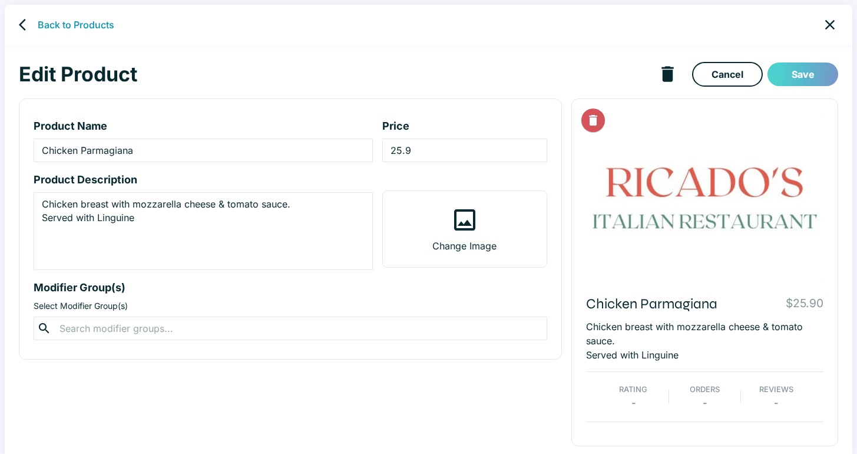
click at [802, 78] on button "Save" at bounding box center [803, 74] width 71 height 24
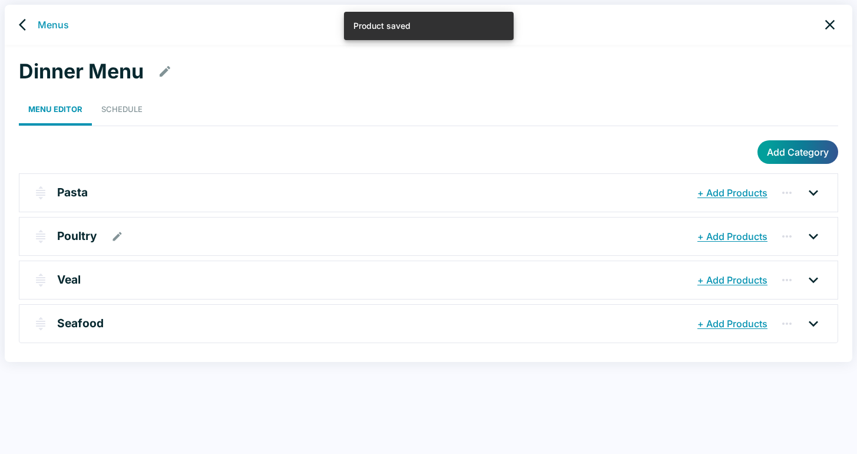
click at [72, 234] on p "Poultry" at bounding box center [77, 235] width 40 height 17
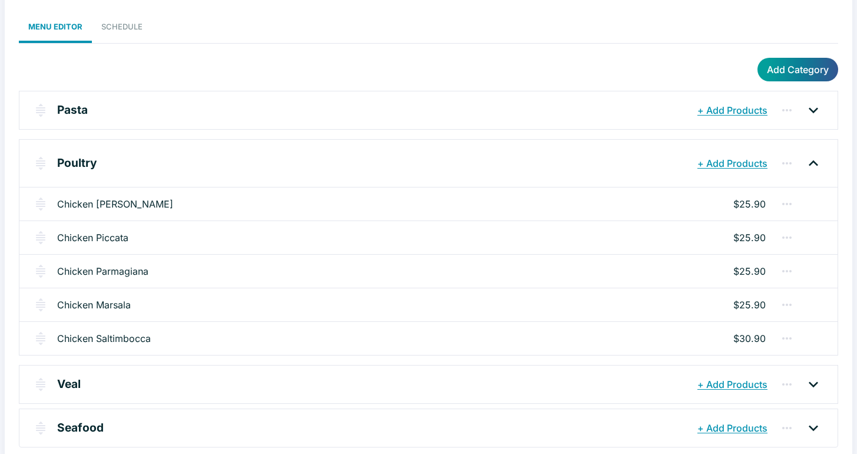
scroll to position [94, 0]
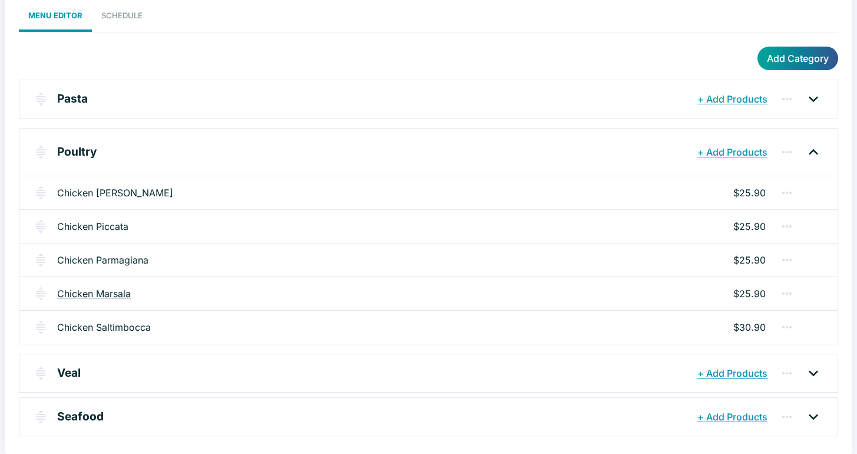
click at [80, 296] on link "Chicken Marsala" at bounding box center [94, 293] width 74 height 14
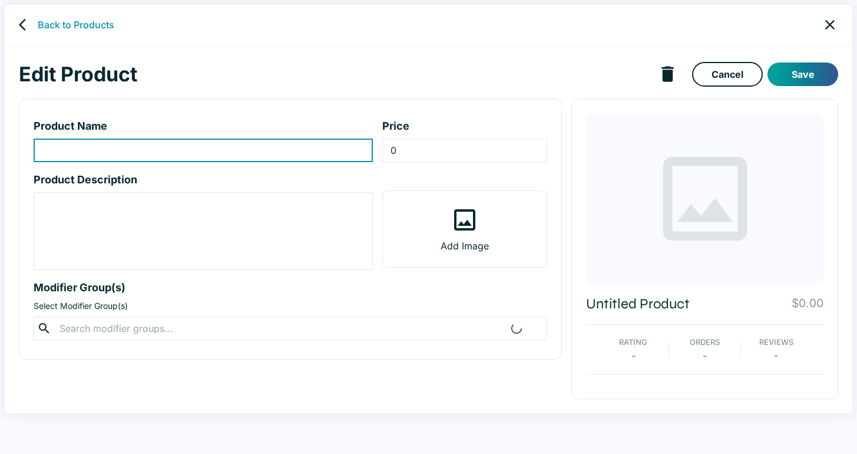
type input "Chicken Marsala"
type input "25.9"
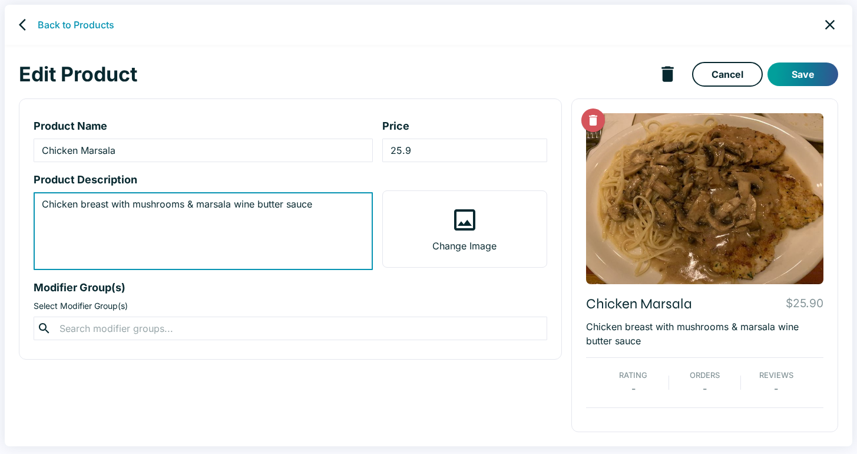
drag, startPoint x: 318, startPoint y: 208, endPoint x: 333, endPoint y: 201, distance: 17.4
click at [318, 207] on textarea "Chicken breast with mushrooms & marsala wine butter sauce" at bounding box center [203, 231] width 323 height 68
click at [321, 203] on textarea "Chicken breast with mushrooms & marsala wine butter sauce. served with Linguine" at bounding box center [203, 231] width 323 height 68
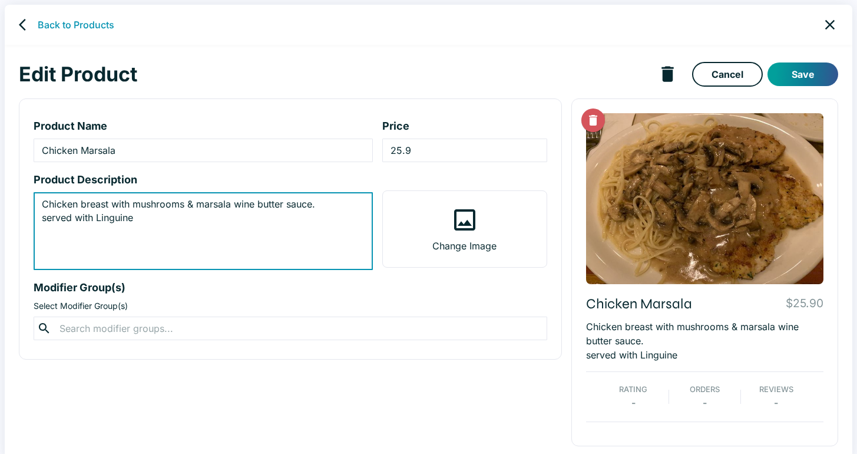
click at [47, 219] on textarea "Chicken breast with mushrooms & marsala wine butter sauce. served with Linguine" at bounding box center [203, 231] width 323 height 68
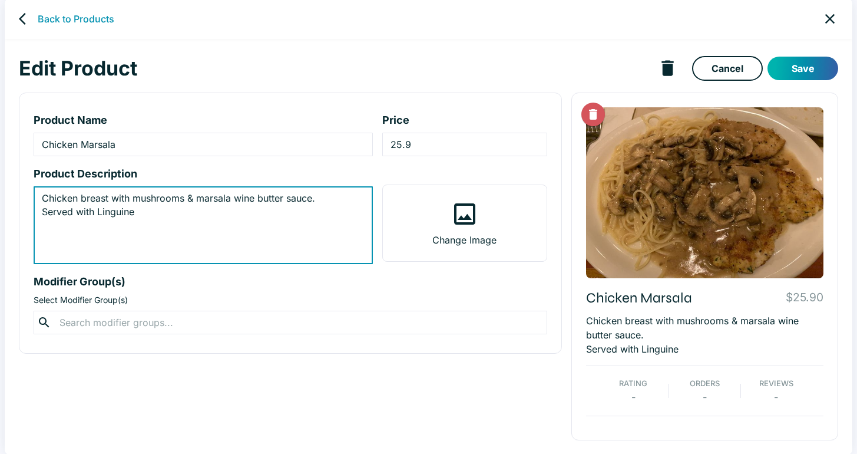
type textarea "Chicken breast with mushrooms & marsala wine butter sauce. Served with Linguine"
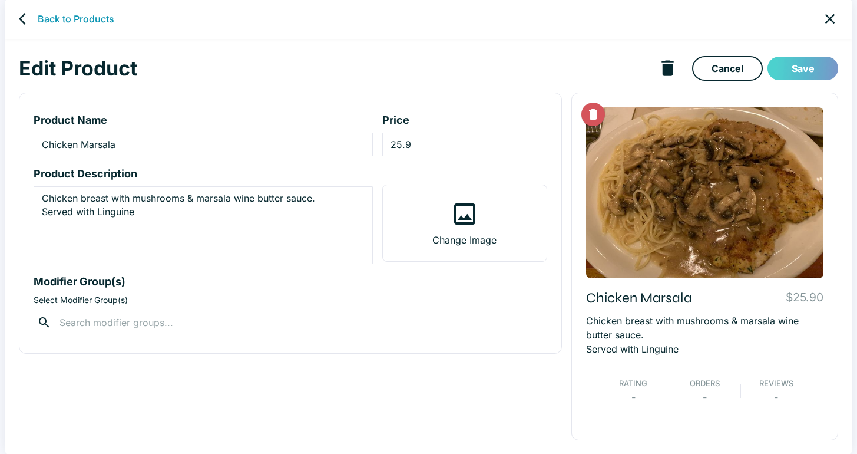
click at [796, 70] on button "Save" at bounding box center [803, 69] width 71 height 24
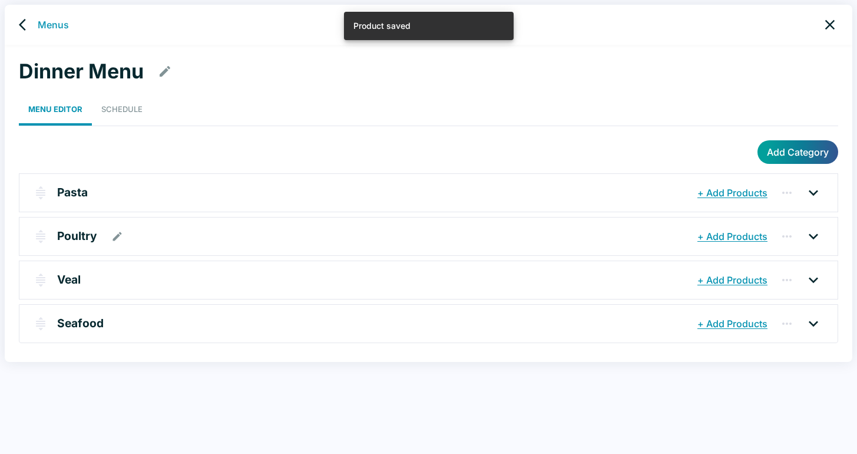
click at [78, 236] on p "Poultry" at bounding box center [77, 235] width 40 height 17
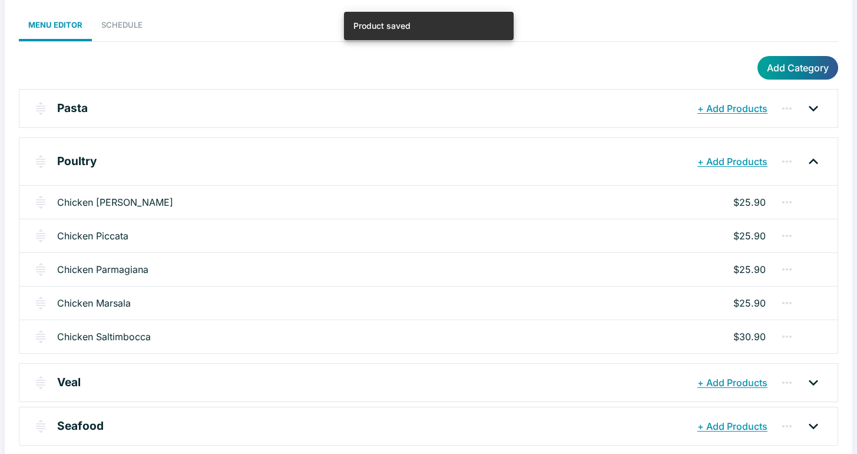
scroll to position [94, 0]
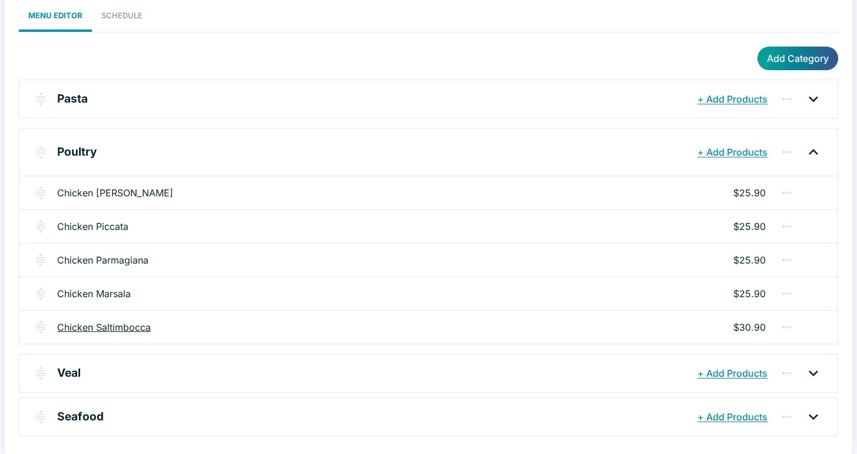
click at [70, 328] on link "Chicken Saltimbocca" at bounding box center [104, 327] width 94 height 14
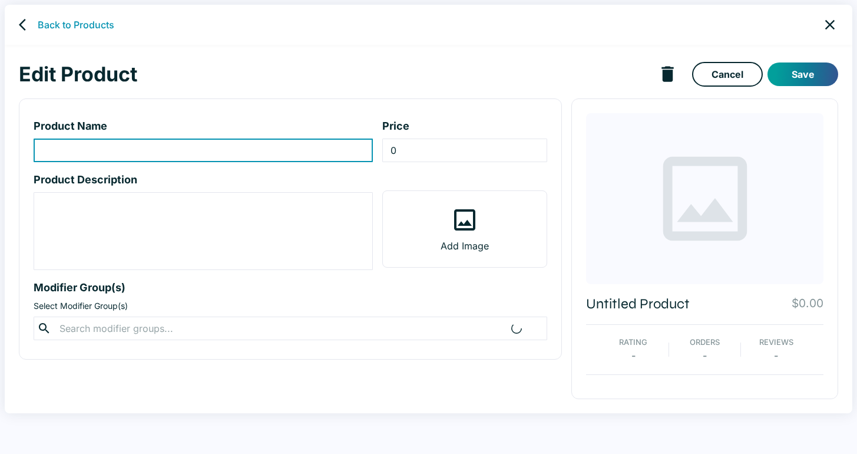
type input "Chicken Saltimbocca"
type input "30.9"
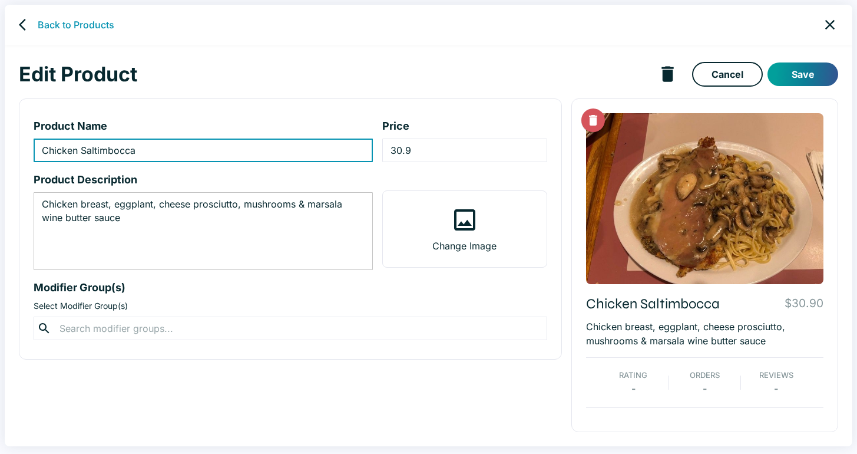
click at [124, 219] on textarea "Chicken breast, eggplant, cheese prosciutto, mushrooms & marsala wine butter sa…" at bounding box center [203, 231] width 323 height 68
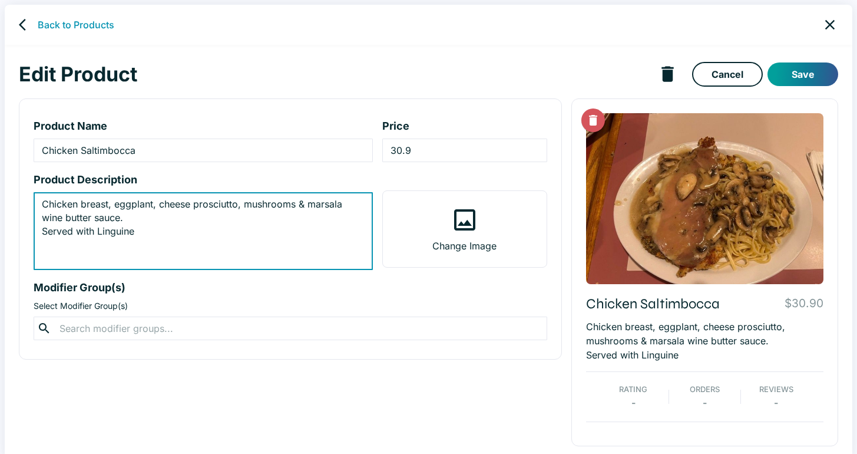
scroll to position [6, 0]
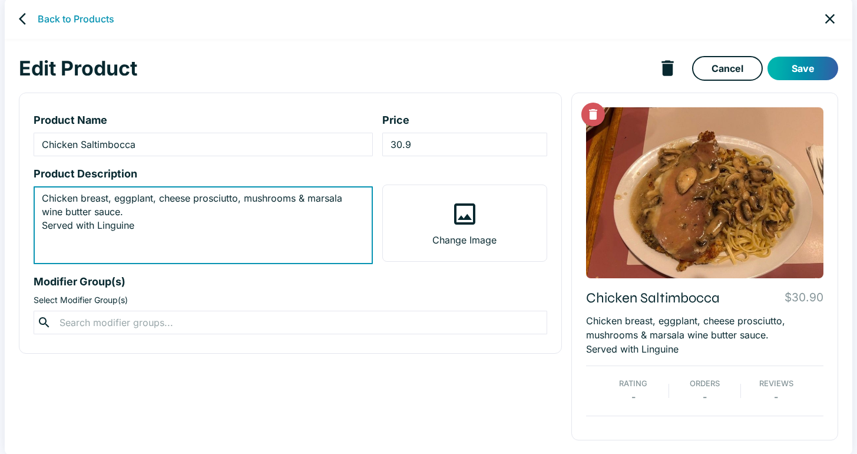
type textarea "Chicken breast, eggplant, cheese prosciutto, mushrooms & marsala wine butter sa…"
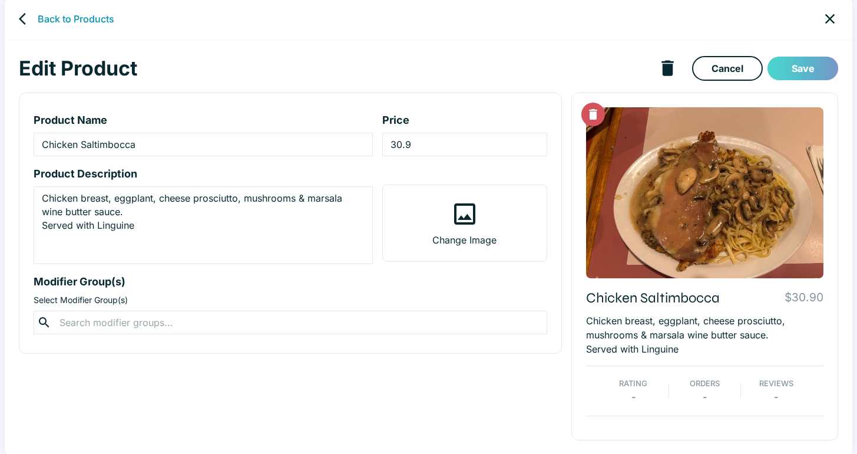
click at [808, 71] on button "Save" at bounding box center [803, 69] width 71 height 24
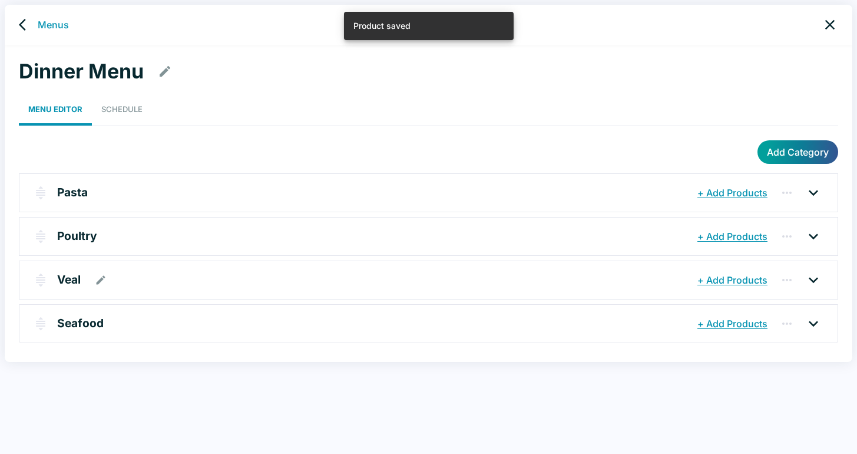
click at [71, 282] on p "Veal" at bounding box center [69, 279] width 24 height 17
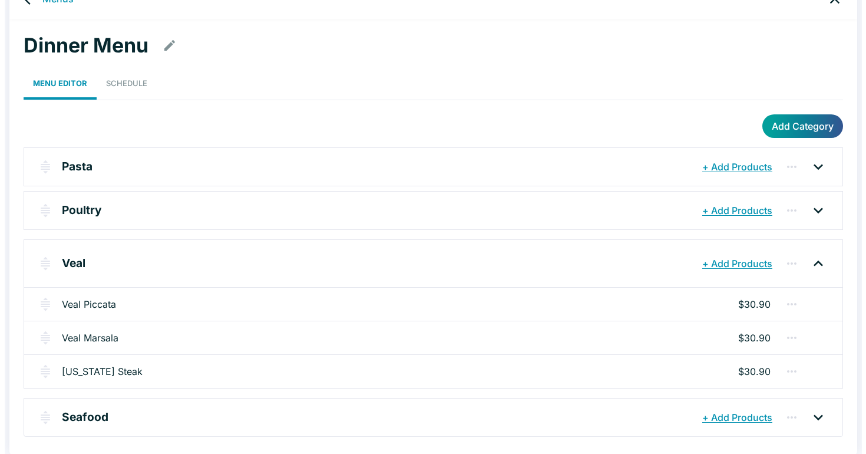
scroll to position [27, 0]
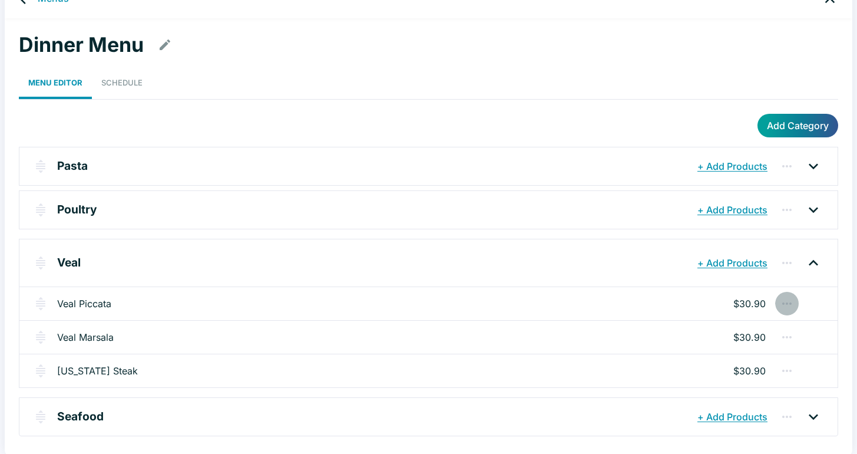
click at [789, 301] on icon "button" at bounding box center [787, 303] width 14 height 14
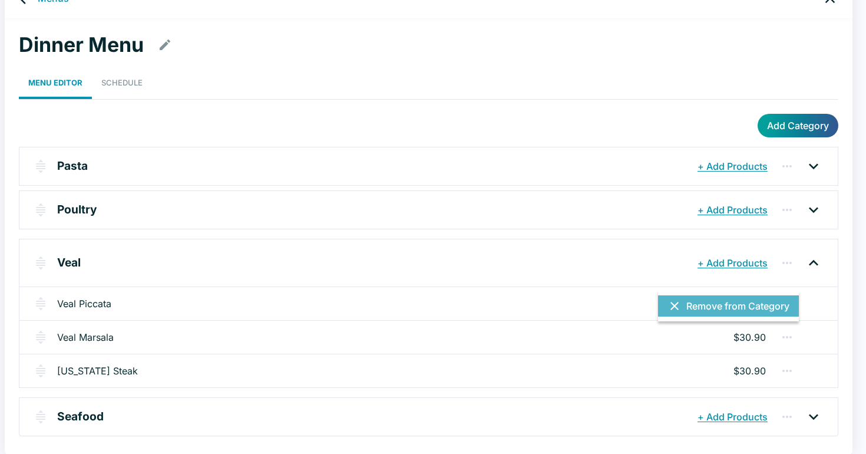
click at [705, 303] on button "Remove from Category" at bounding box center [728, 305] width 141 height 21
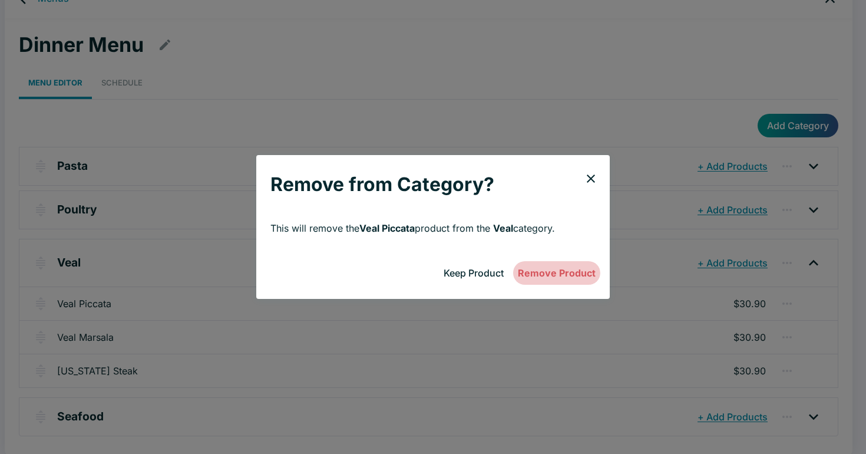
drag, startPoint x: 547, startPoint y: 273, endPoint x: 625, endPoint y: 276, distance: 78.4
click at [547, 273] on button "Remove Product" at bounding box center [556, 273] width 87 height 24
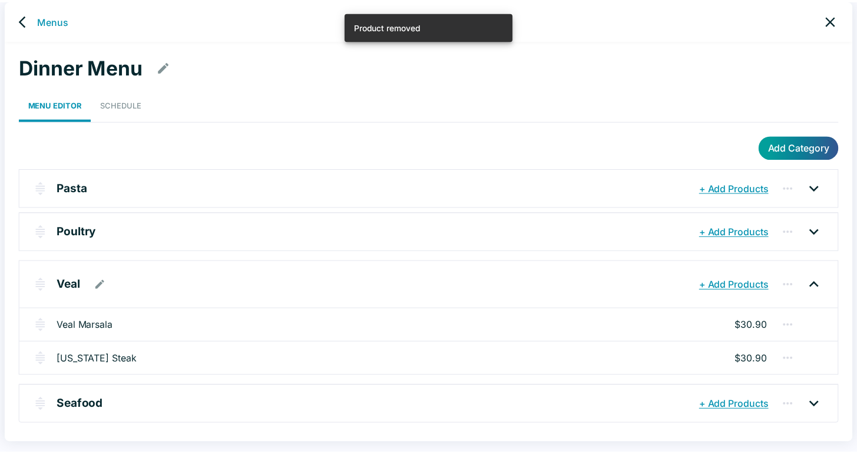
scroll to position [5, 0]
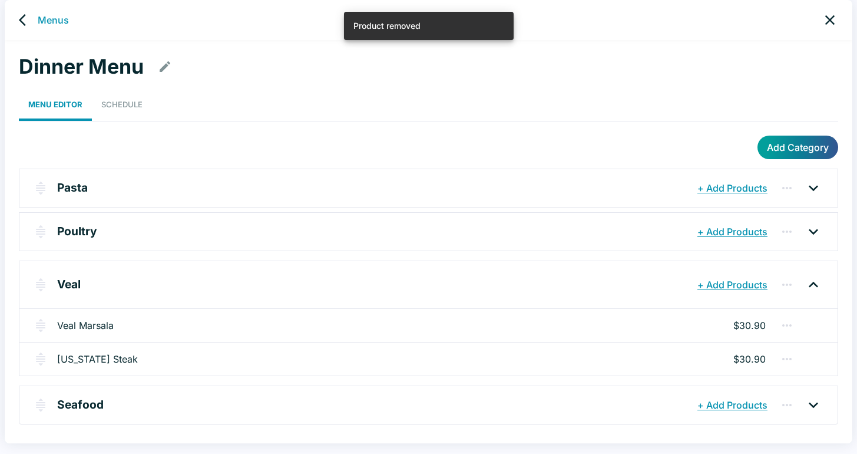
click at [788, 325] on icon "button" at bounding box center [787, 325] width 14 height 14
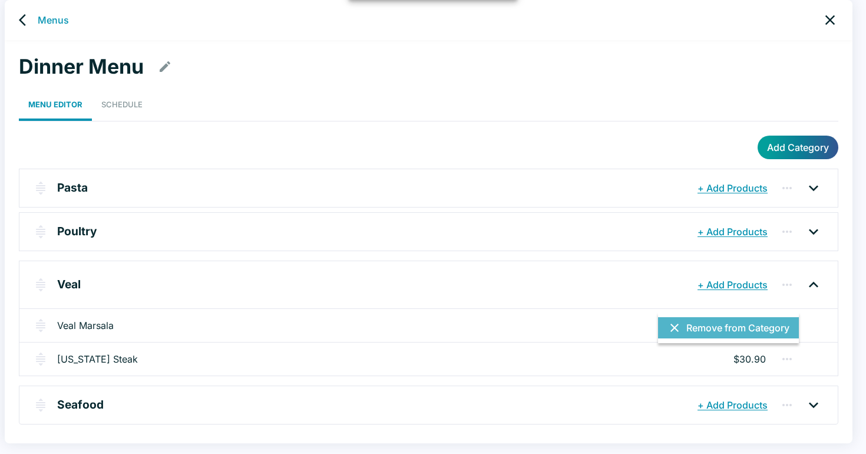
click at [732, 328] on button "Remove from Category" at bounding box center [728, 327] width 141 height 21
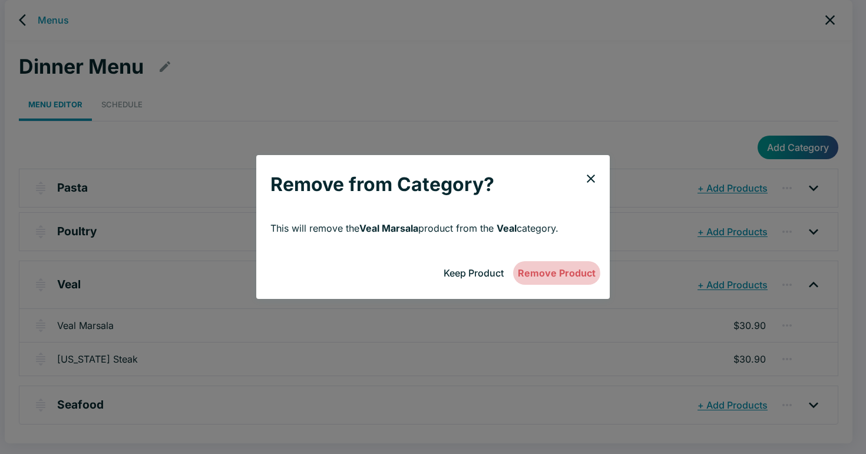
click at [543, 275] on button "Remove Product" at bounding box center [556, 273] width 87 height 24
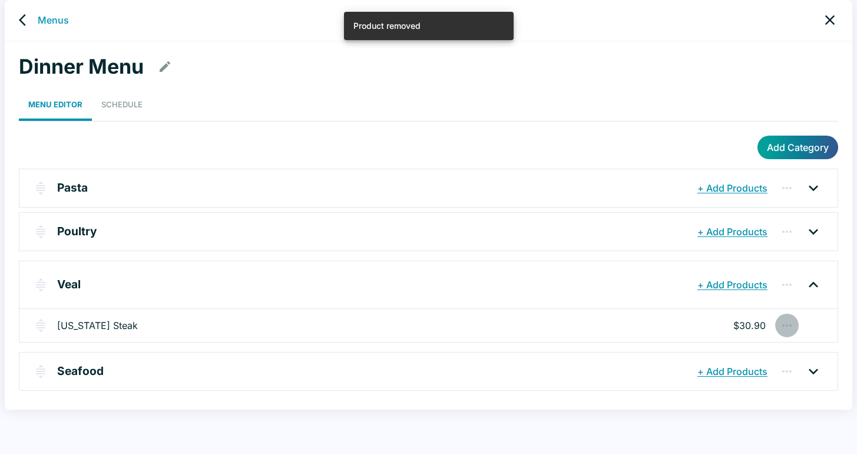
click at [785, 326] on icon "button" at bounding box center [787, 325] width 14 height 14
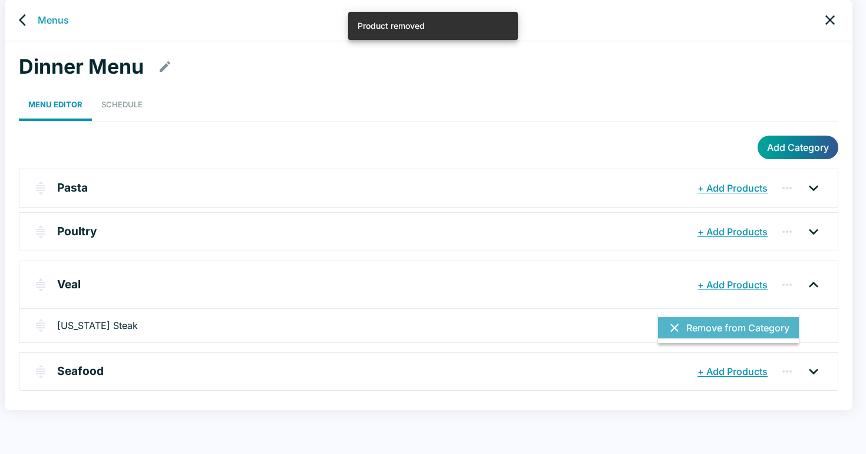
click at [758, 326] on button "Remove from Category" at bounding box center [728, 327] width 141 height 21
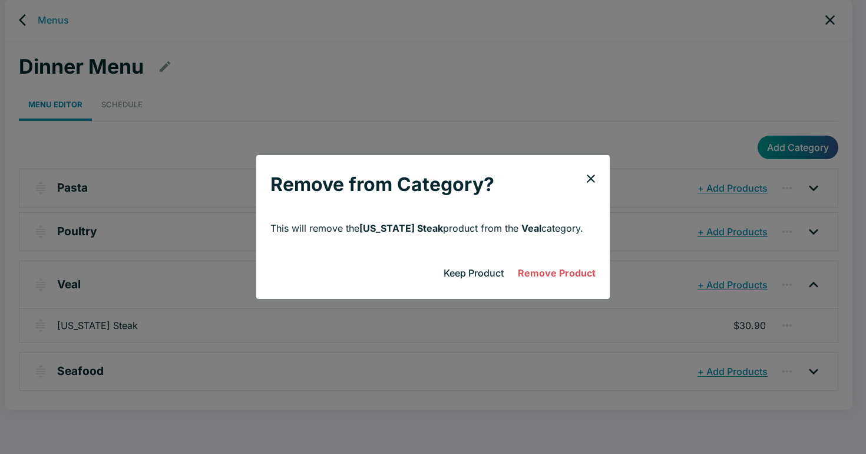
click at [543, 273] on button "Remove Product" at bounding box center [556, 273] width 87 height 24
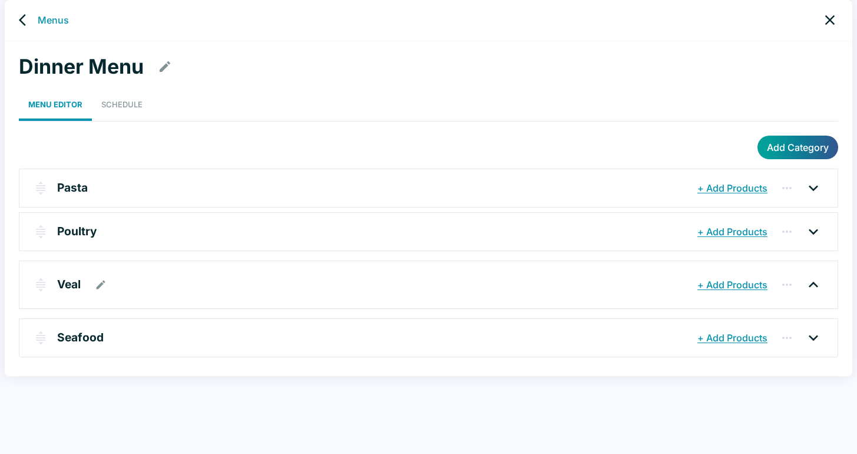
click at [73, 283] on p "Veal" at bounding box center [69, 284] width 24 height 17
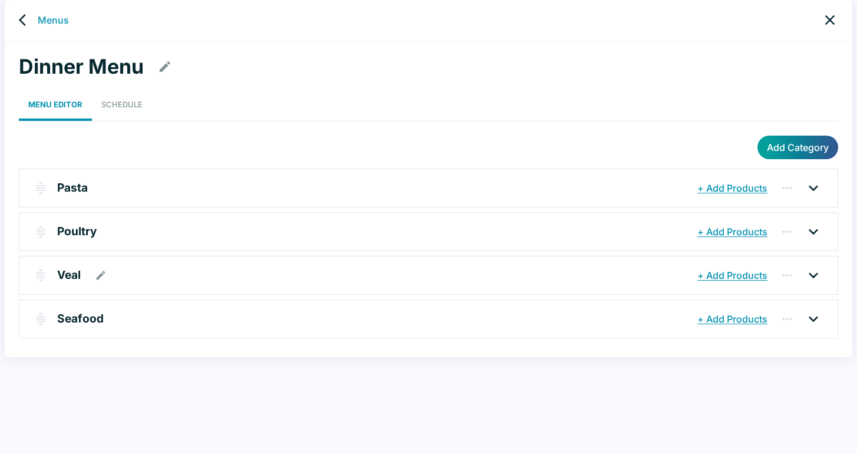
click at [730, 275] on button "+ Add Products" at bounding box center [733, 275] width 76 height 21
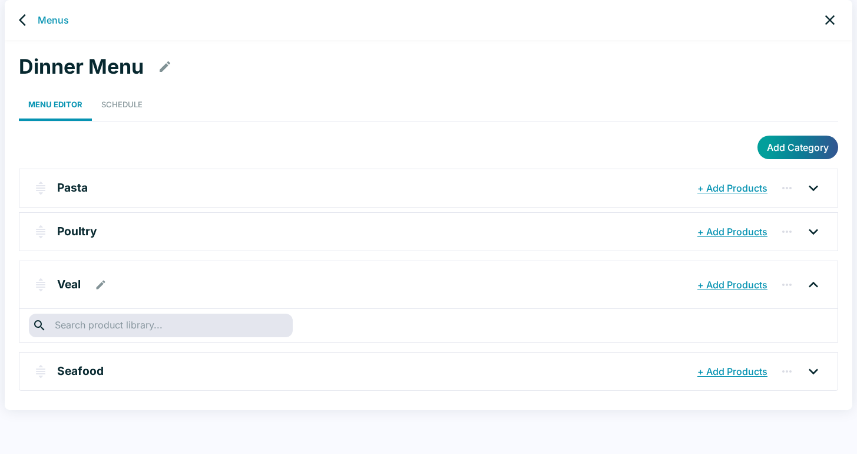
click at [814, 285] on icon at bounding box center [813, 284] width 19 height 19
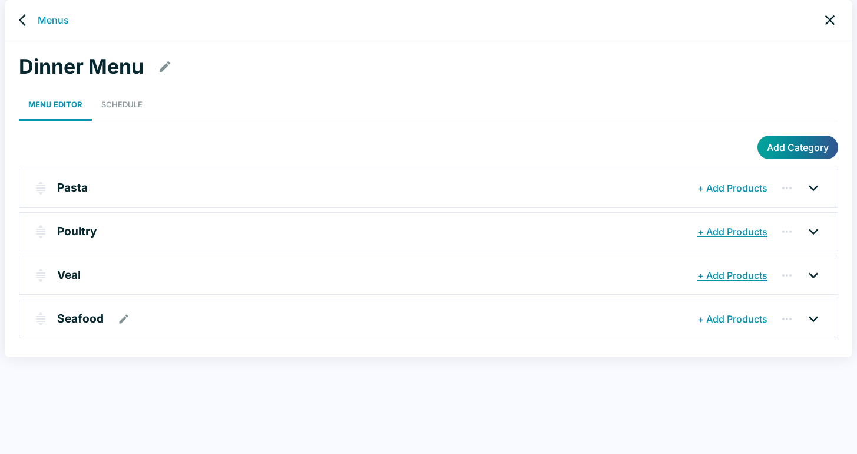
click at [75, 321] on p "Seafood" at bounding box center [80, 318] width 47 height 17
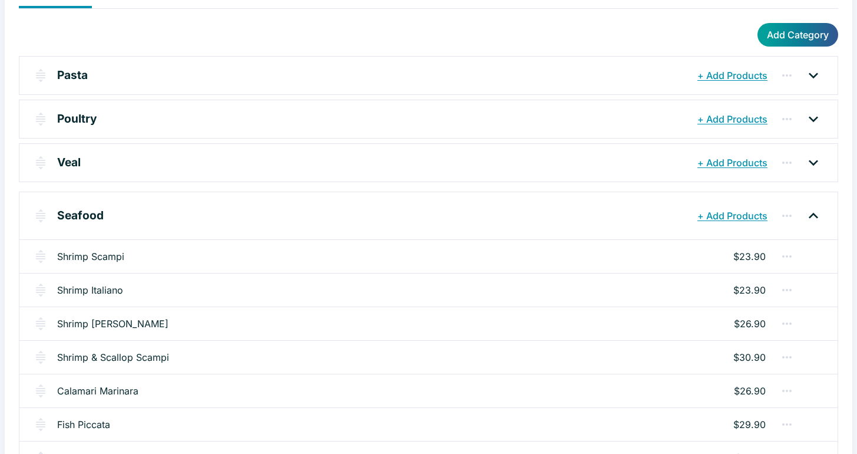
scroll to position [118, 0]
click at [755, 164] on button "+ Add Products" at bounding box center [733, 161] width 76 height 21
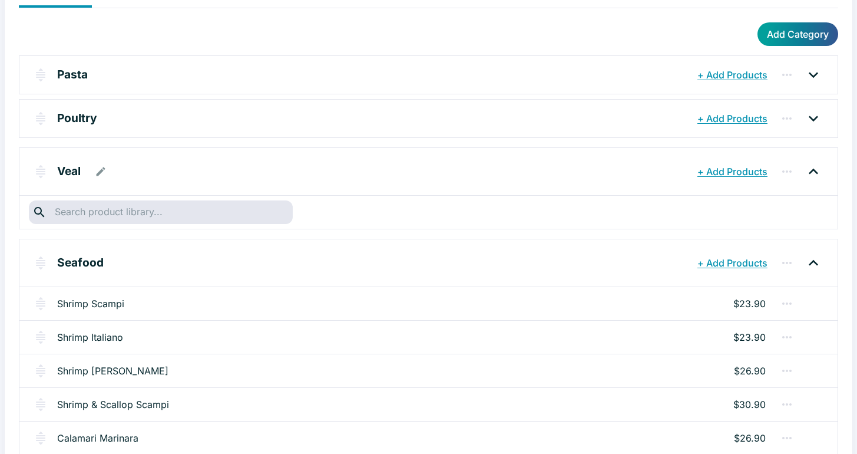
click at [102, 171] on icon "button" at bounding box center [101, 171] width 9 height 9
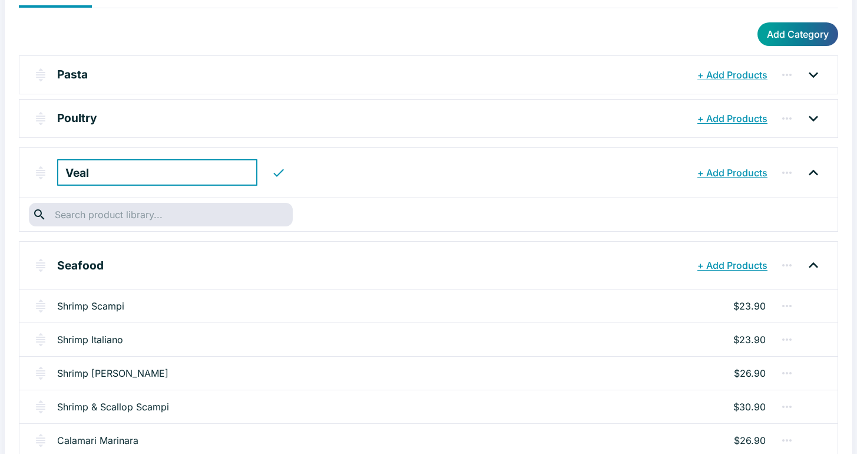
scroll to position [0, 0]
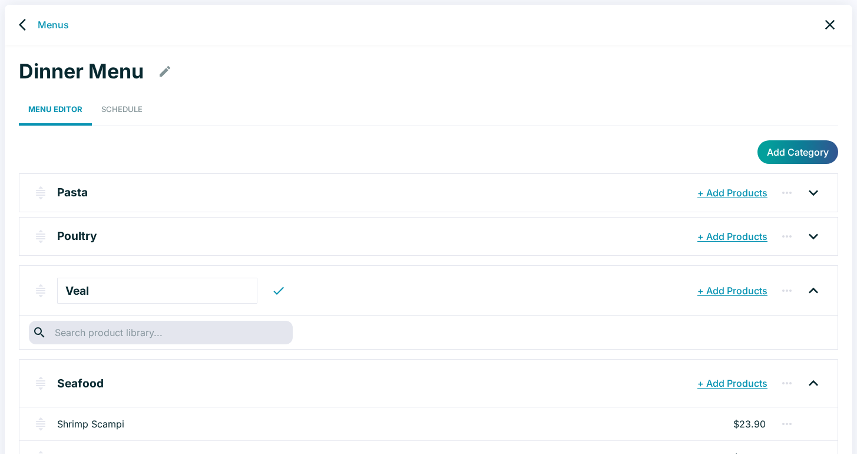
drag, startPoint x: 426, startPoint y: 289, endPoint x: 442, endPoint y: 281, distance: 18.2
click at [425, 289] on div "Veal ​" at bounding box center [375, 290] width 637 height 27
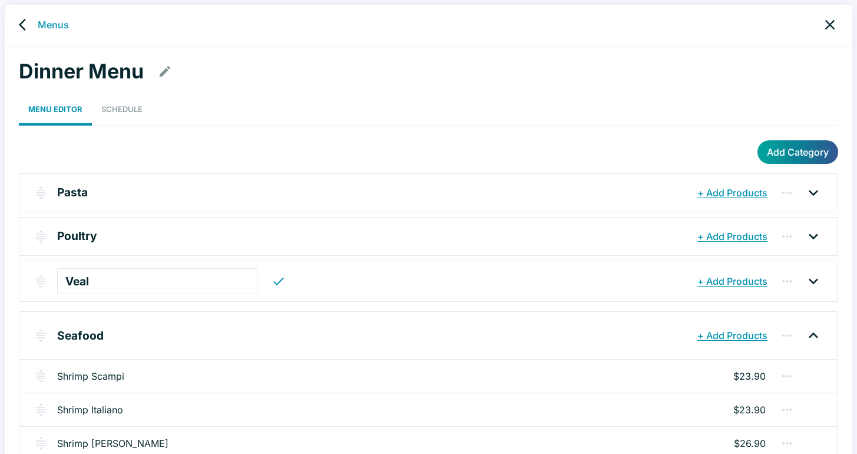
click at [20, 24] on icon "back" at bounding box center [22, 25] width 7 height 12
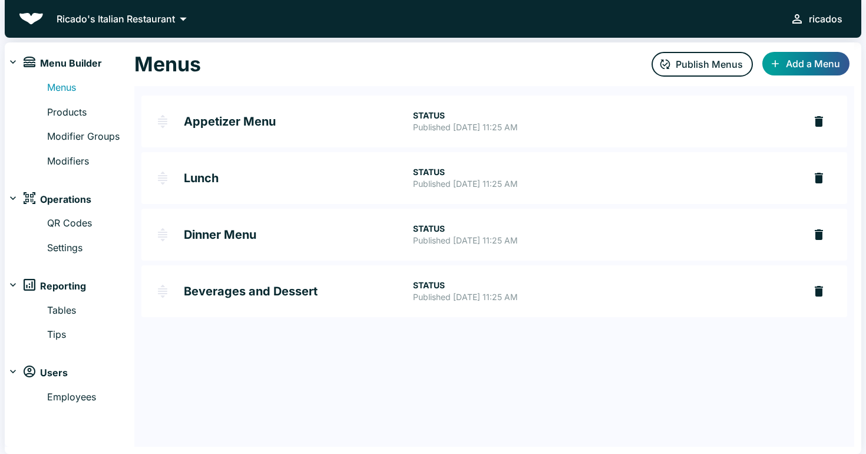
click at [220, 293] on h2 "Beverages and Dessert" at bounding box center [298, 291] width 229 height 12
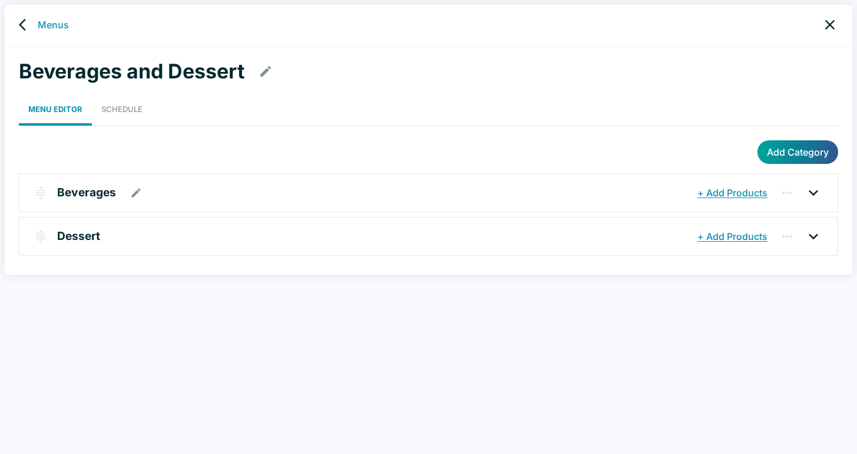
click at [73, 194] on p "Beverages" at bounding box center [86, 192] width 59 height 17
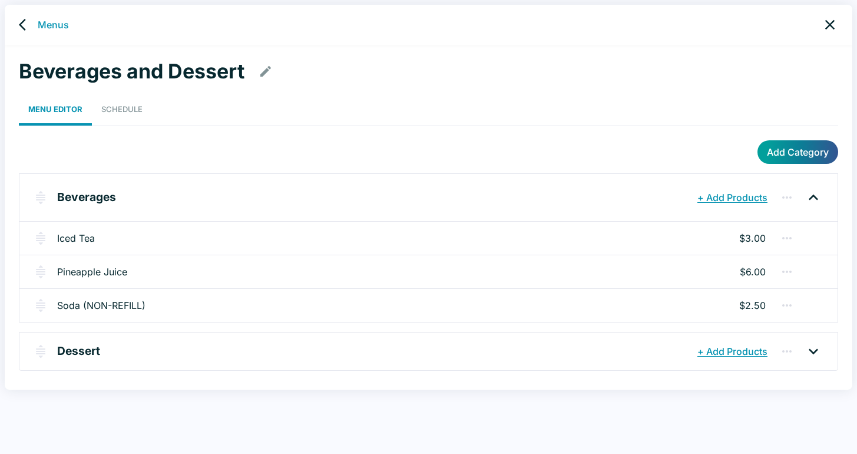
click at [759, 303] on p "$2.50" at bounding box center [752, 305] width 27 height 14
click at [76, 306] on link "Soda (NON-REFILL)" at bounding box center [101, 305] width 88 height 14
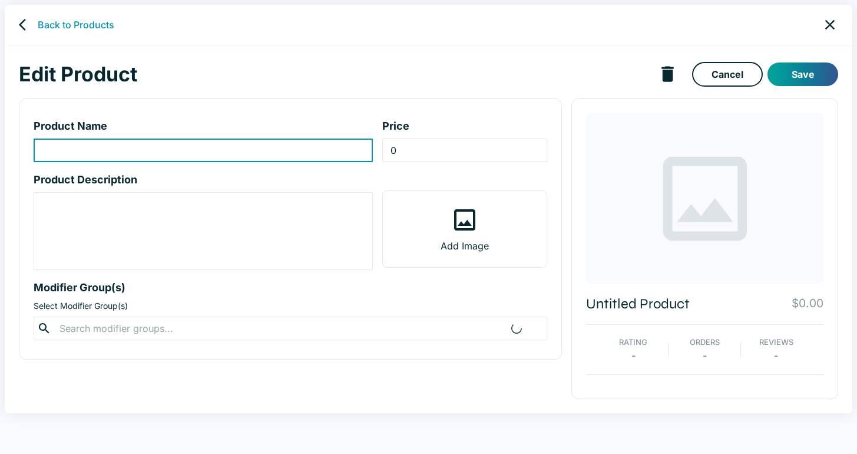
type input "Soda (NON-REFILL)"
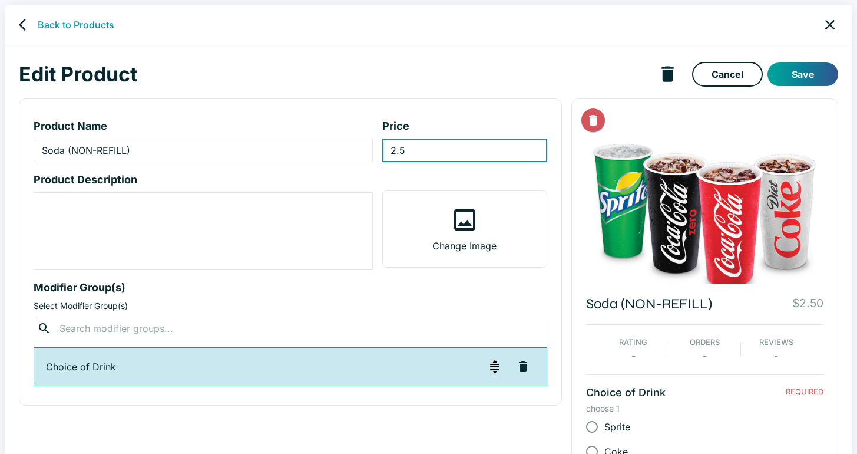
click at [407, 150] on input "2.5" at bounding box center [464, 150] width 165 height 24
type input "2"
type input "3.00"
click at [804, 71] on button "Save" at bounding box center [803, 74] width 71 height 24
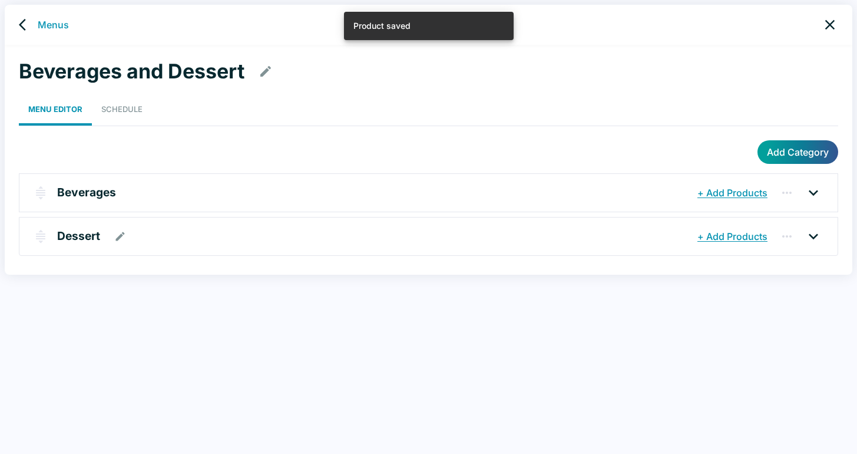
click at [91, 239] on p "Dessert" at bounding box center [78, 235] width 43 height 17
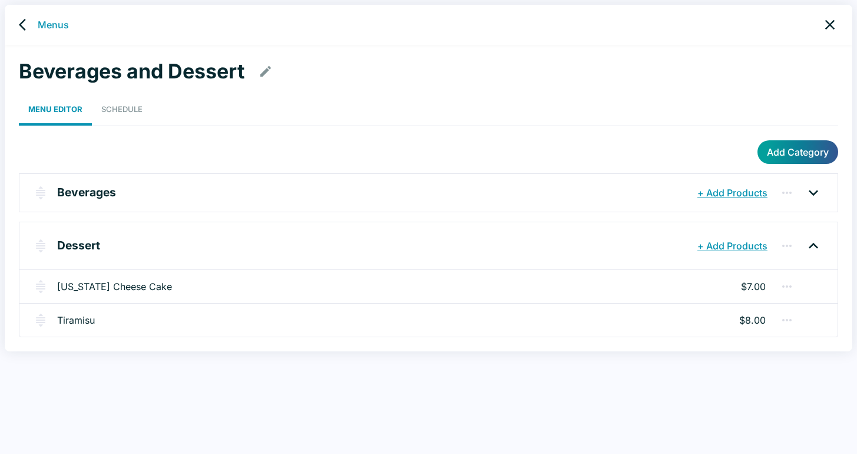
scroll to position [5, 0]
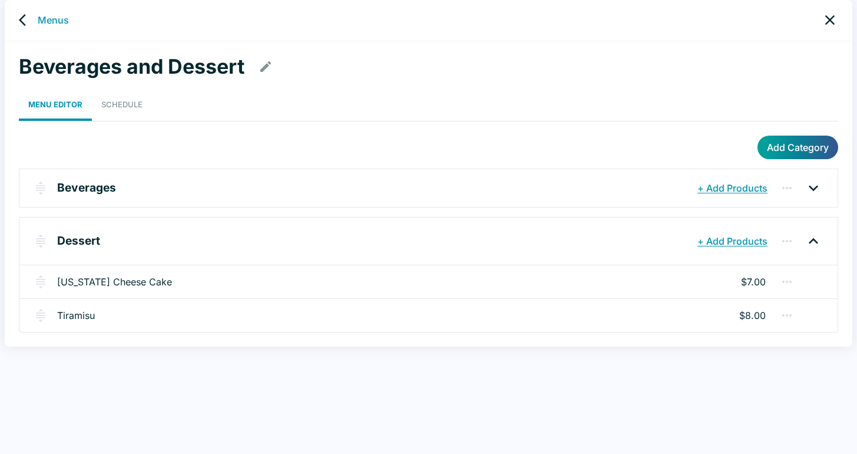
click at [25, 21] on icon "back" at bounding box center [26, 20] width 14 height 14
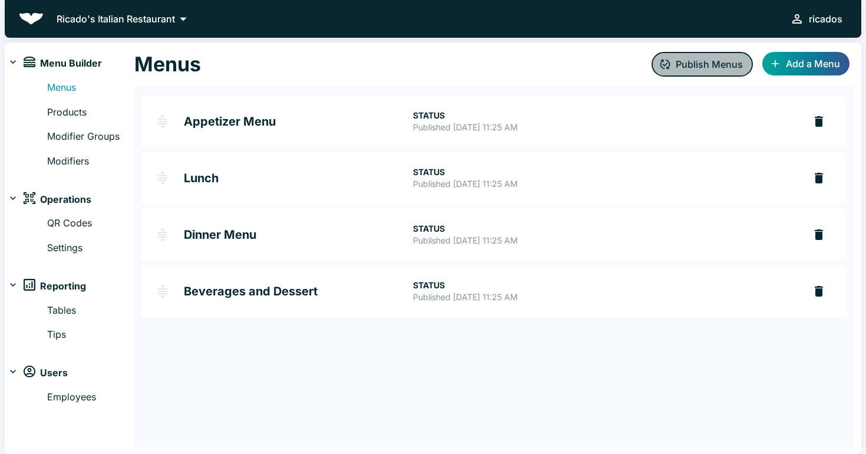
click at [694, 67] on button "Publish Menus" at bounding box center [702, 64] width 101 height 25
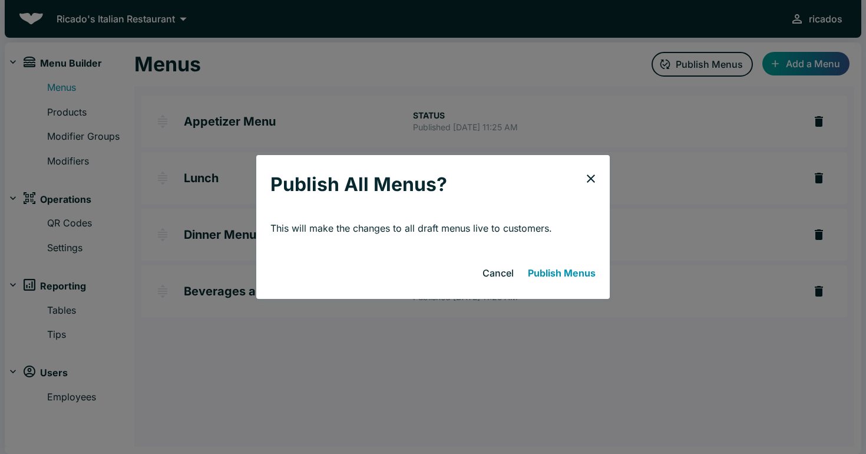
click at [551, 274] on button "Publish Menus" at bounding box center [561, 273] width 77 height 24
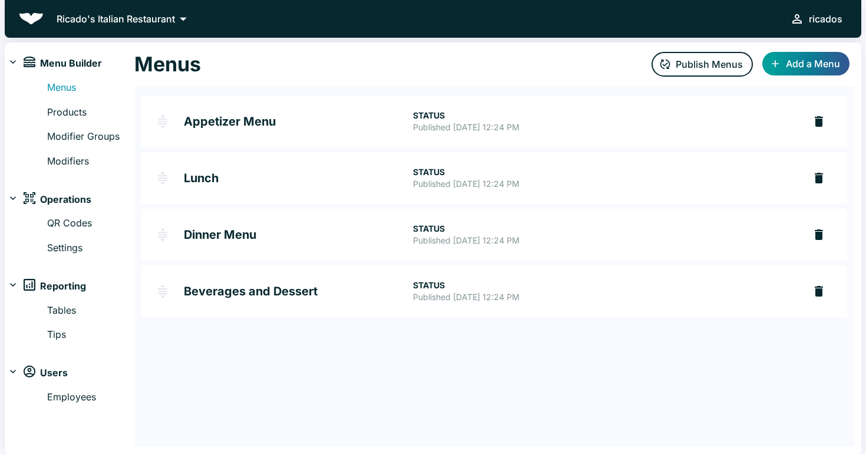
click at [822, 21] on div "ricados" at bounding box center [826, 19] width 34 height 16
click at [825, 28] on button "Logout" at bounding box center [822, 24] width 51 height 21
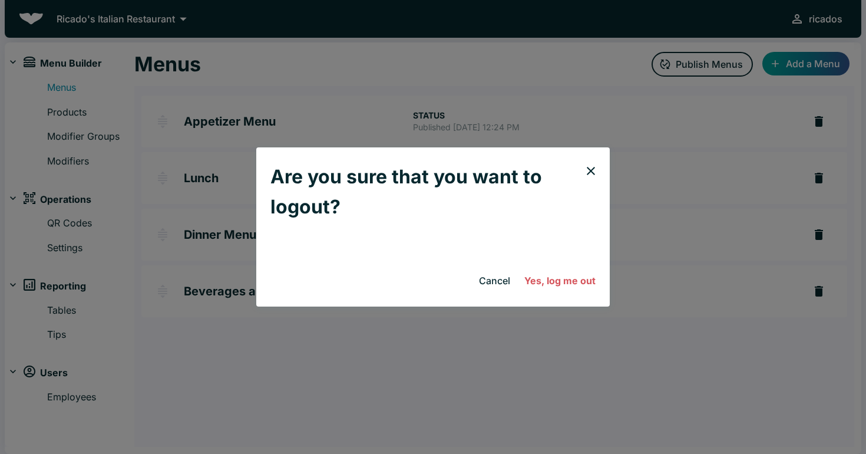
click at [562, 285] on button "Yes, log me out" at bounding box center [560, 281] width 81 height 24
